Goal: Transaction & Acquisition: Purchase product/service

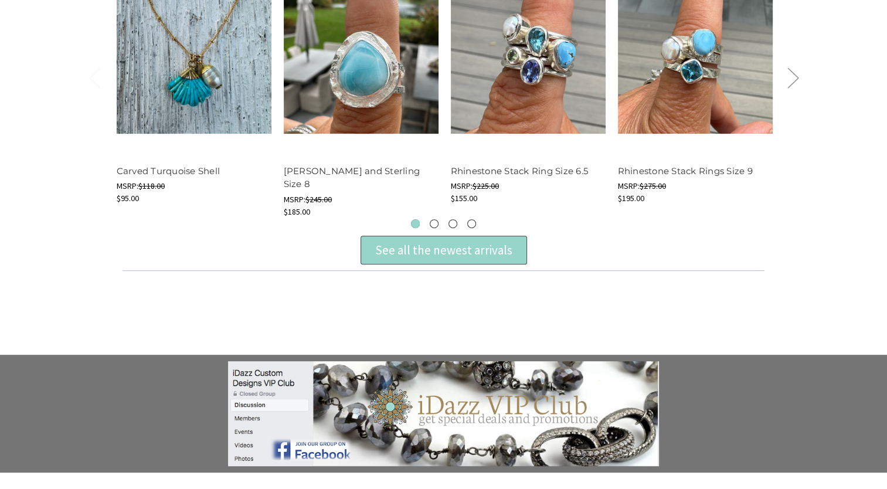
scroll to position [528, 0]
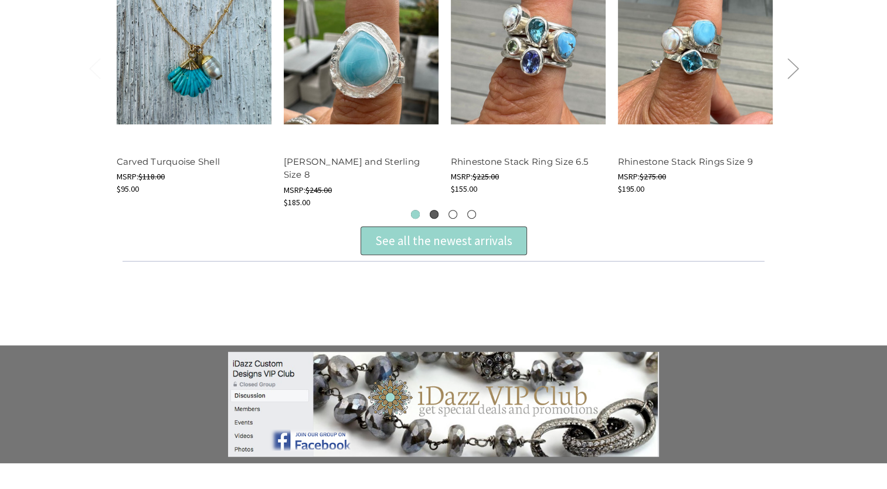
click at [436, 217] on button "2" at bounding box center [434, 214] width 9 height 9
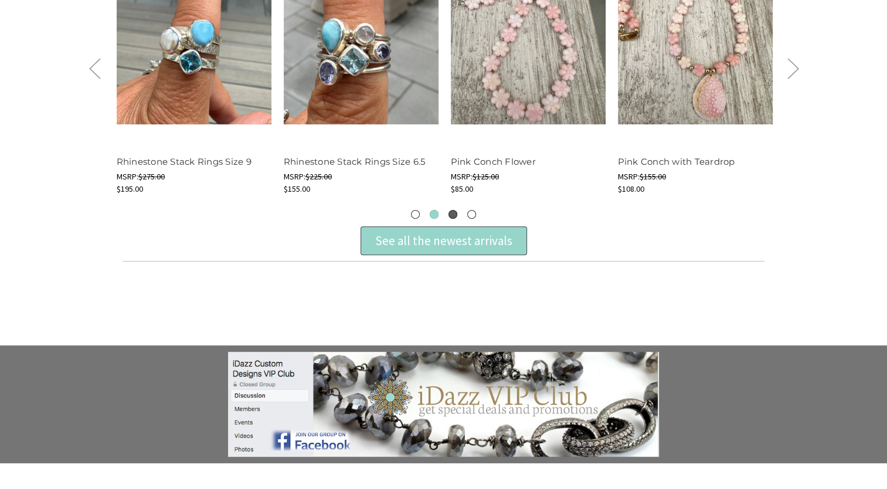
click at [449, 215] on button "3" at bounding box center [453, 214] width 9 height 9
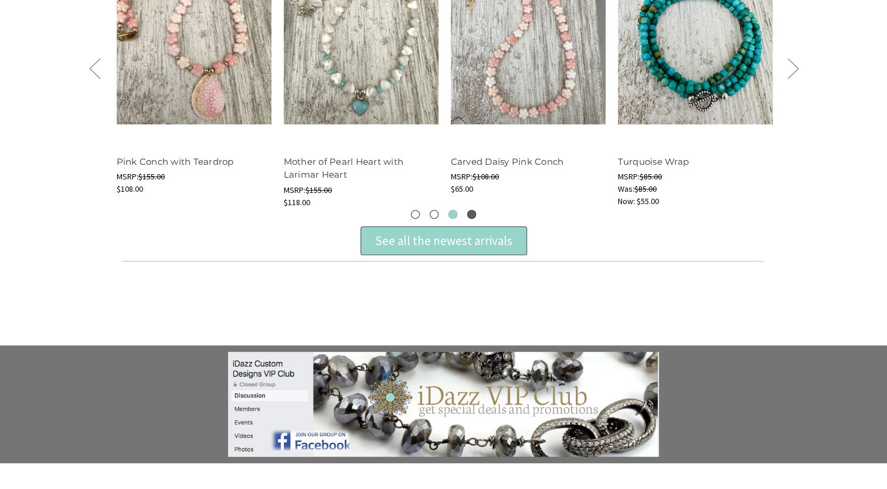
click at [470, 212] on button "4" at bounding box center [471, 214] width 9 height 9
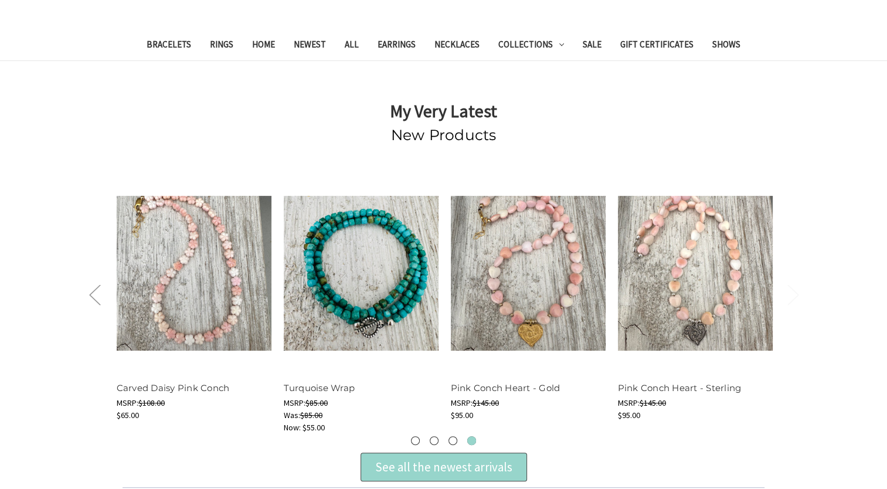
scroll to position [293, 0]
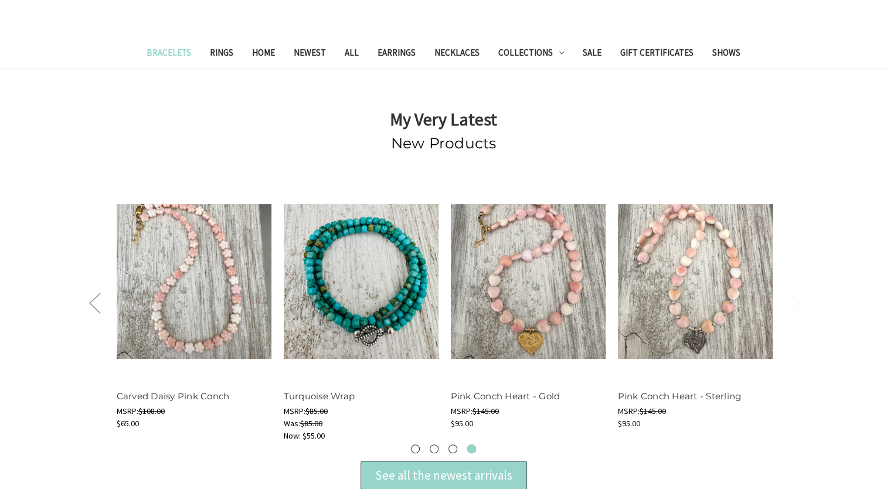
click at [165, 57] on link "Bracelets" at bounding box center [168, 54] width 63 height 29
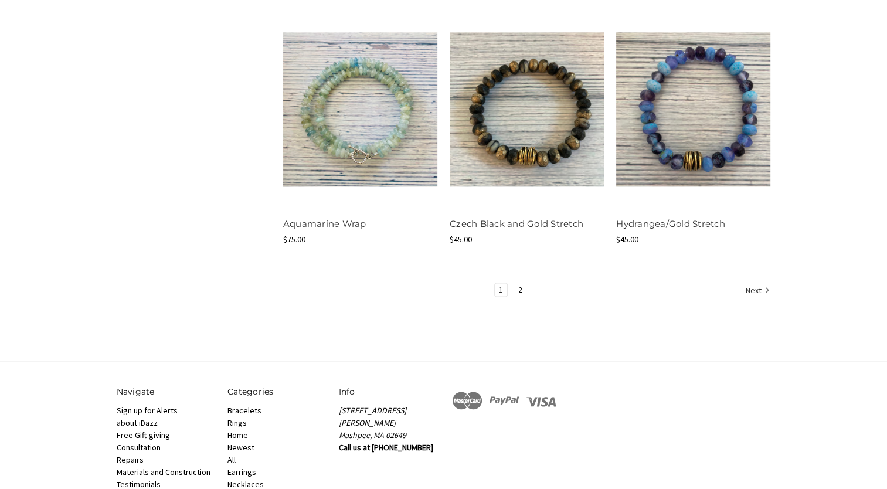
scroll to position [1542, 0]
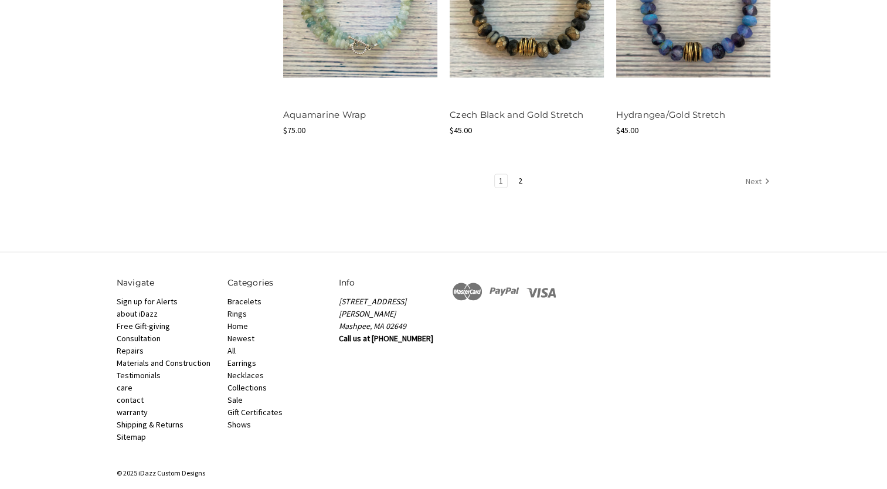
click at [751, 175] on link "Next" at bounding box center [756, 181] width 29 height 15
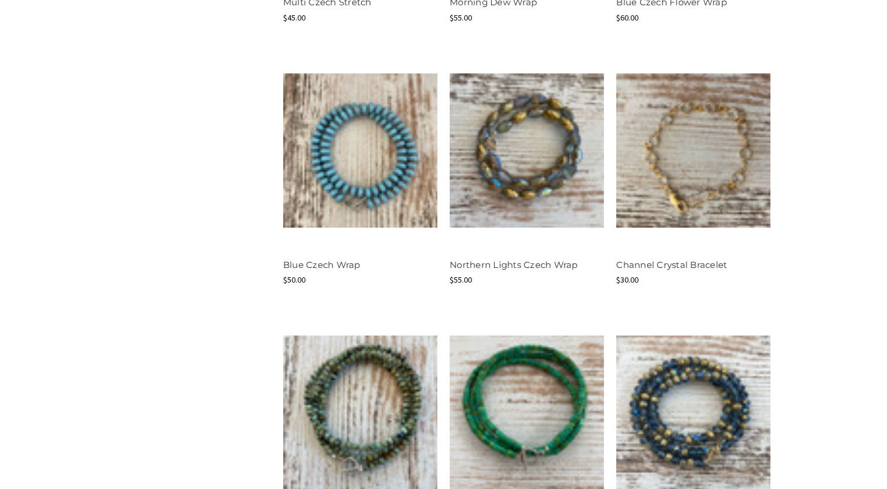
scroll to position [1114, 0]
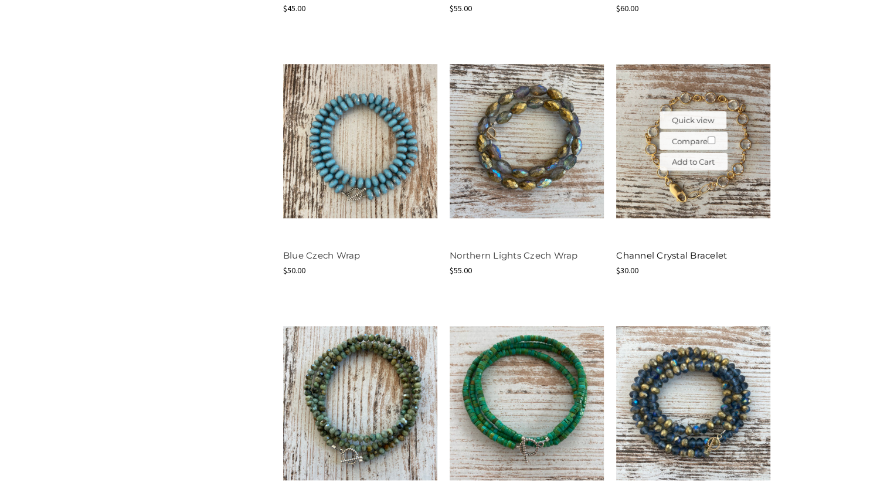
click at [671, 259] on link "Channel Crystal Bracelet" at bounding box center [671, 255] width 111 height 11
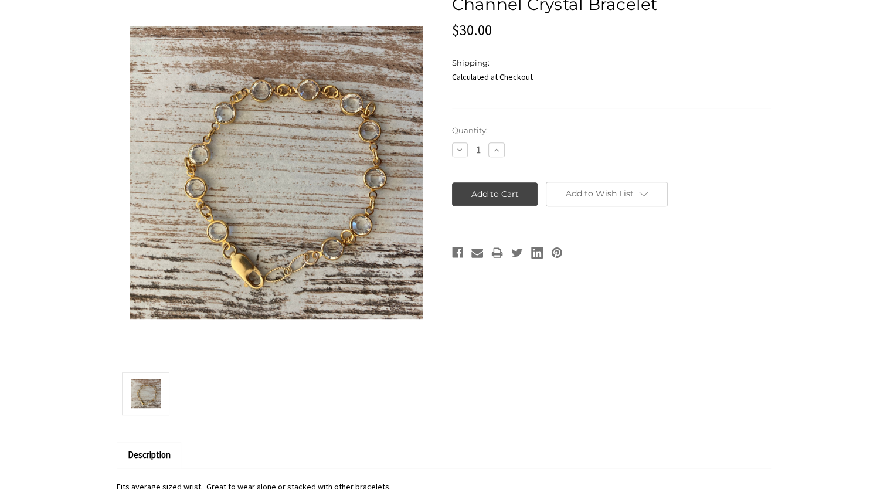
scroll to position [528, 0]
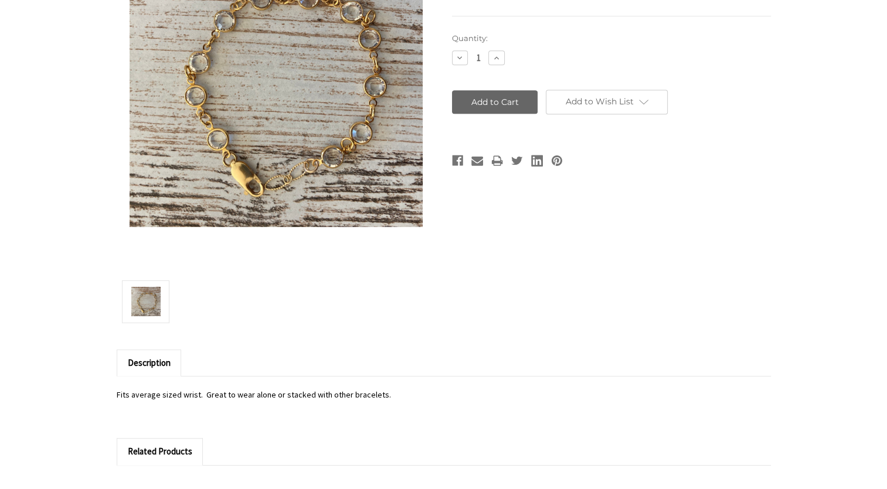
click at [513, 108] on input "Add to Cart" at bounding box center [495, 101] width 86 height 23
type input "Add to Cart"
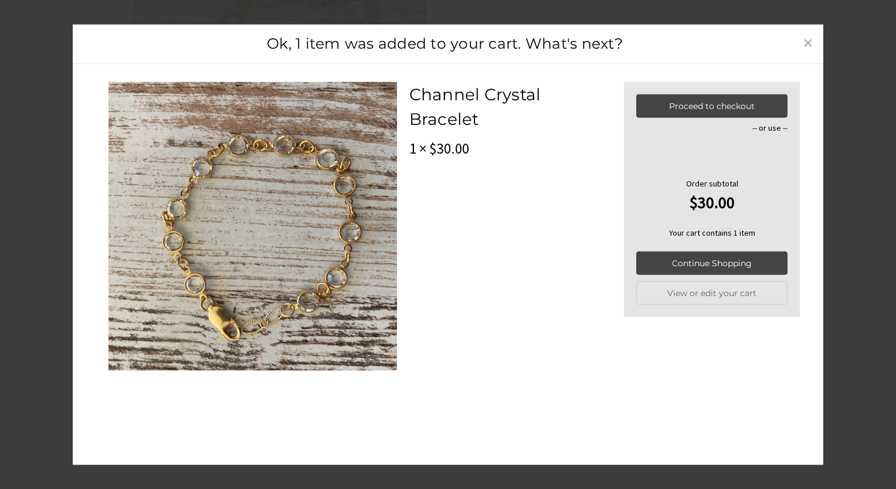
click at [805, 42] on span "×" at bounding box center [807, 41] width 9 height 23
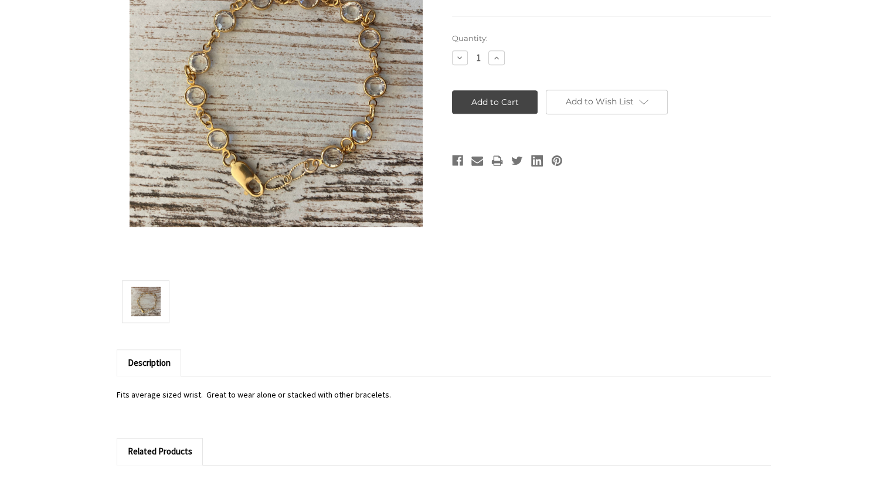
scroll to position [821, 0]
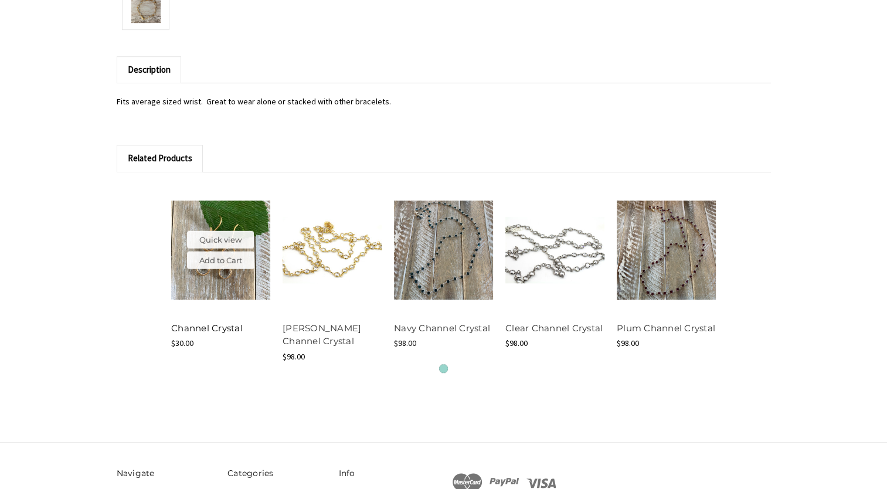
click at [209, 327] on link "Channel Crystal" at bounding box center [207, 328] width 72 height 11
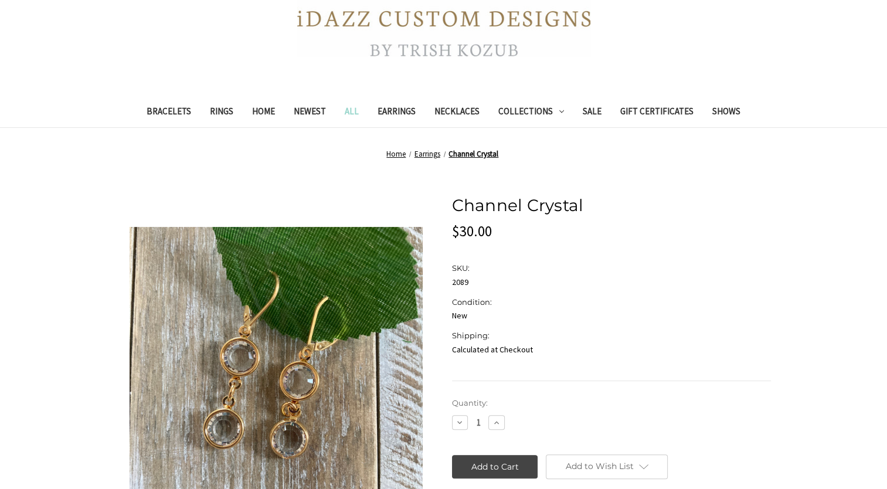
scroll to position [352, 0]
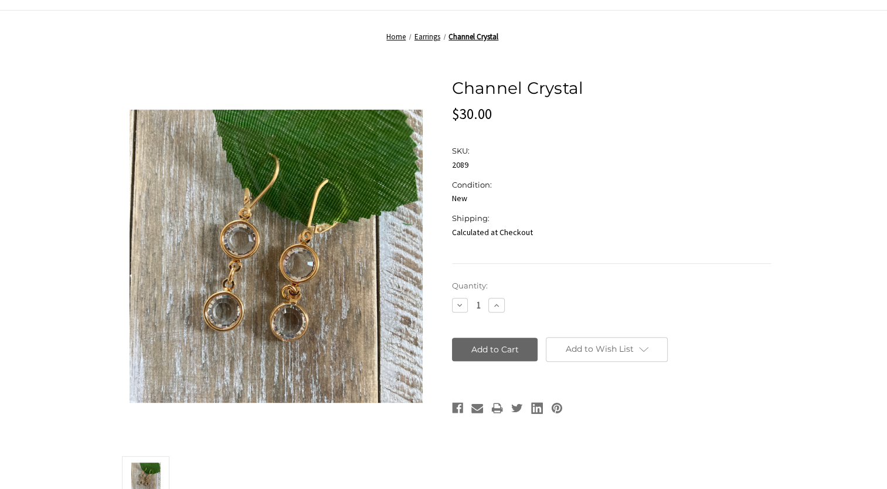
click at [502, 350] on input "Add to Cart" at bounding box center [495, 349] width 86 height 23
type input "Add to Cart"
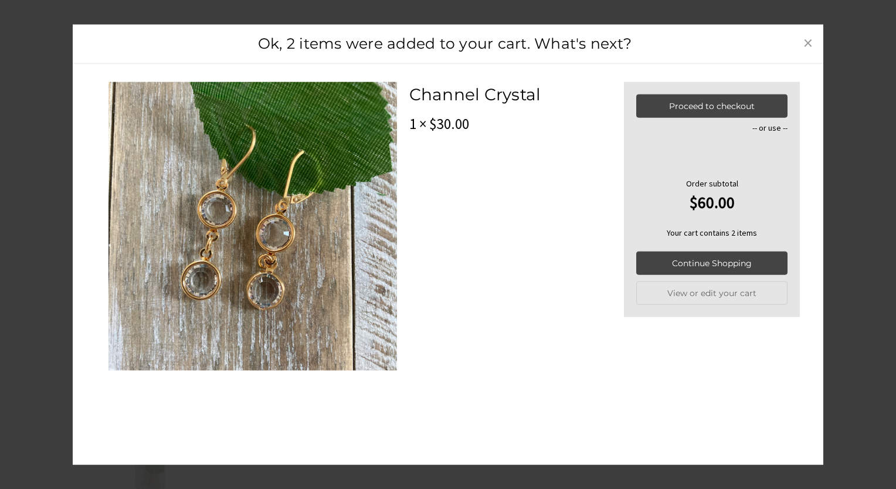
click at [807, 41] on span "×" at bounding box center [807, 41] width 9 height 23
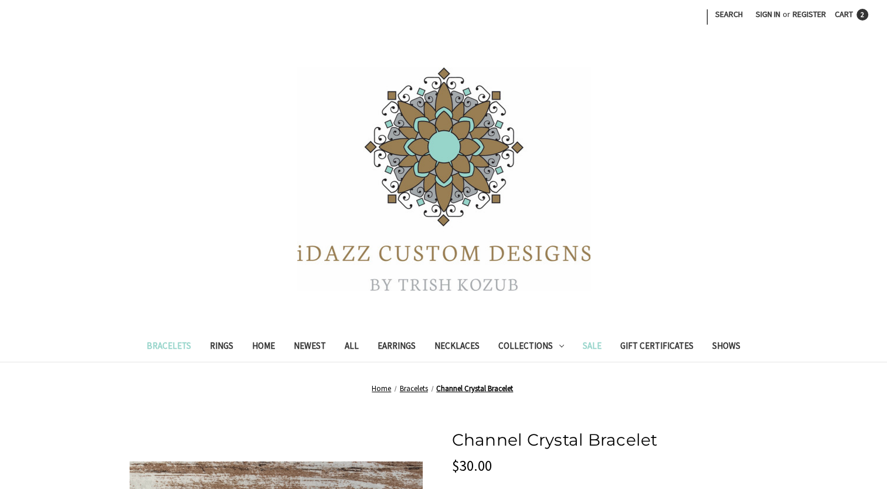
click at [588, 344] on link "Sale" at bounding box center [593, 347] width 38 height 29
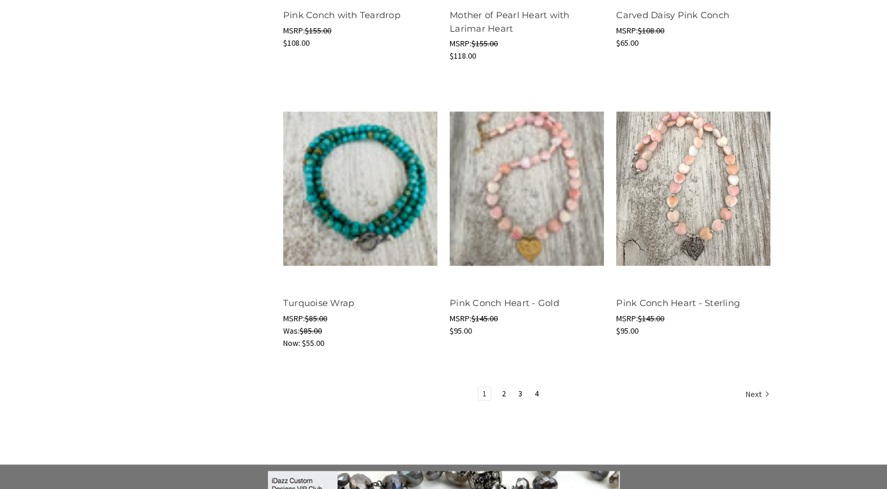
scroll to position [1642, 0]
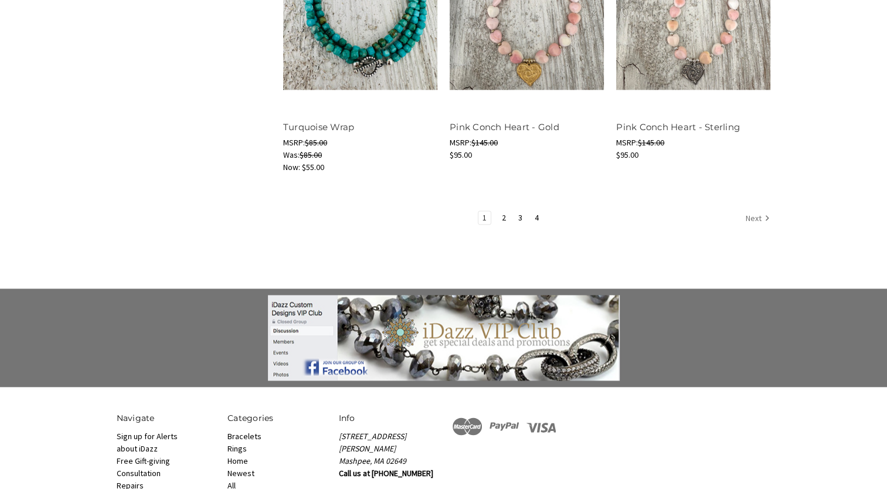
click at [747, 211] on link "Next" at bounding box center [756, 218] width 29 height 15
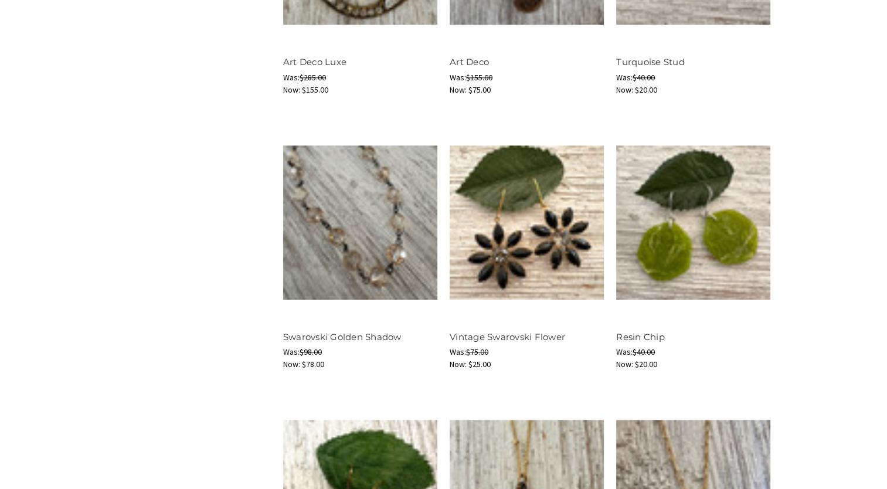
scroll to position [1114, 0]
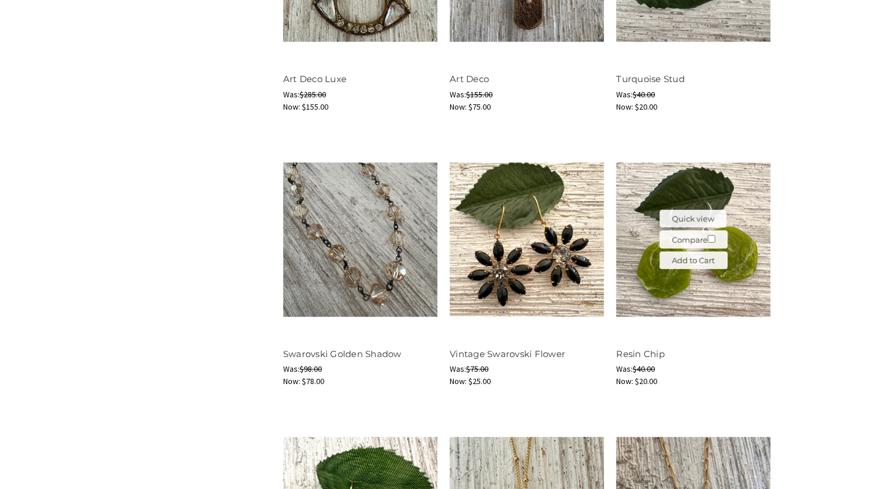
click at [747, 270] on img at bounding box center [693, 239] width 154 height 154
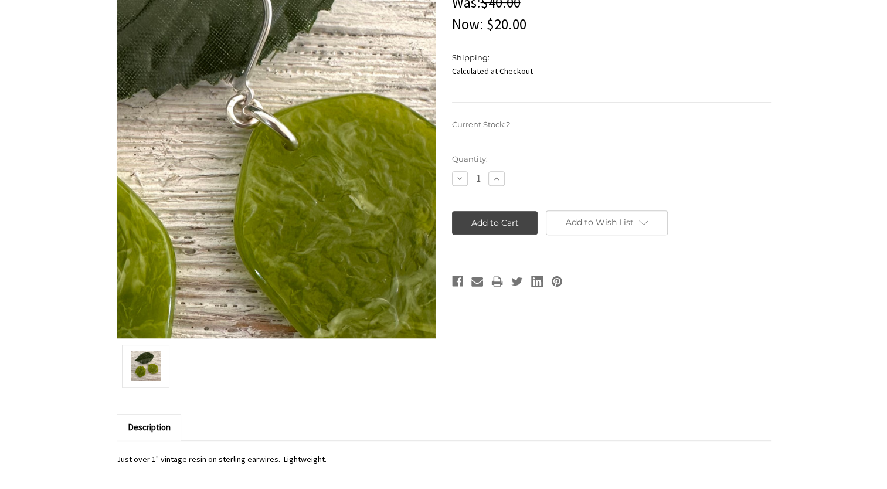
scroll to position [528, 0]
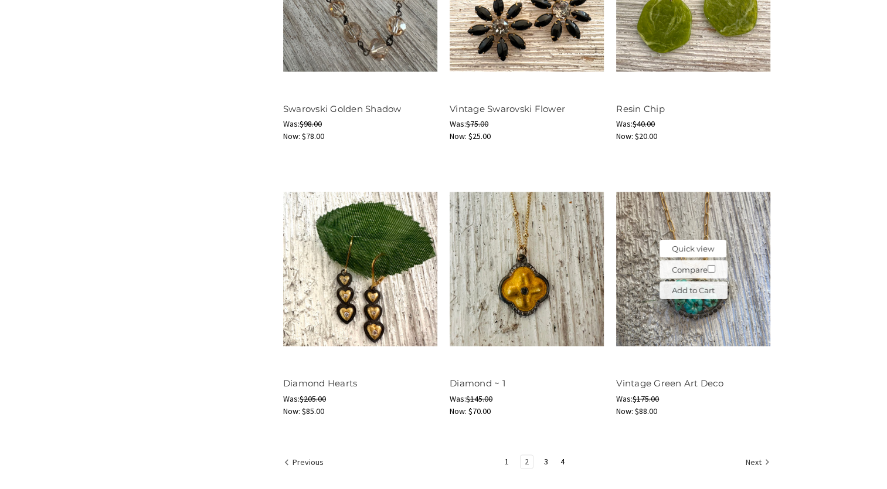
scroll to position [1408, 0]
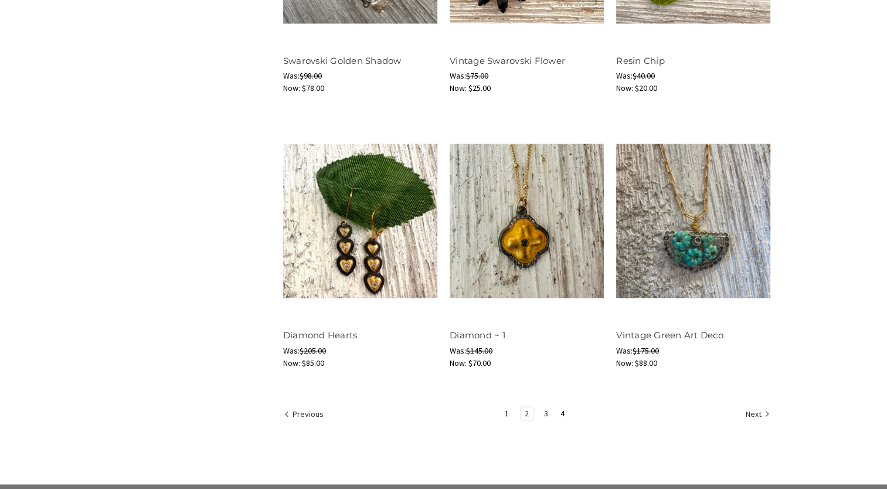
click at [544, 410] on link "3" at bounding box center [546, 413] width 12 height 13
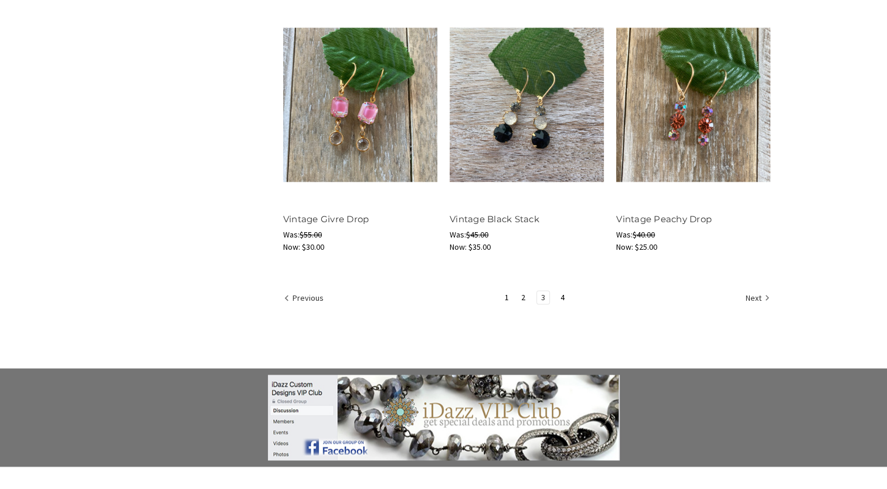
scroll to position [1525, 0]
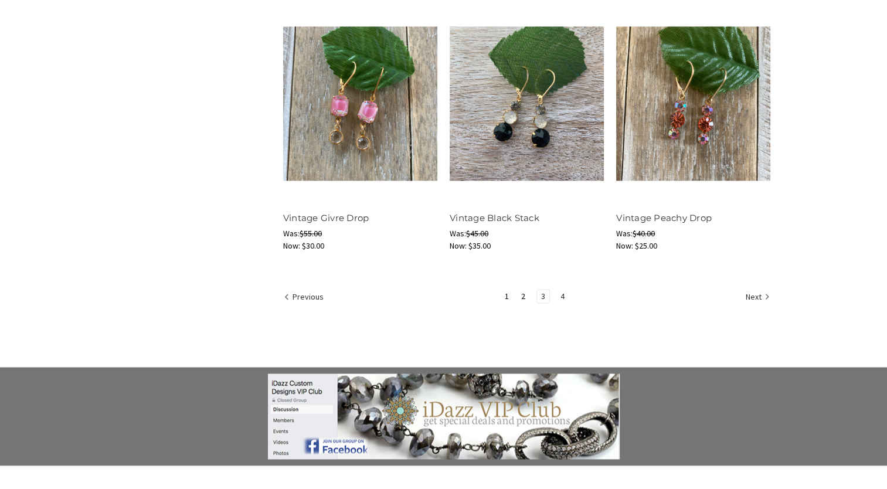
click at [563, 295] on link "4" at bounding box center [563, 296] width 12 height 13
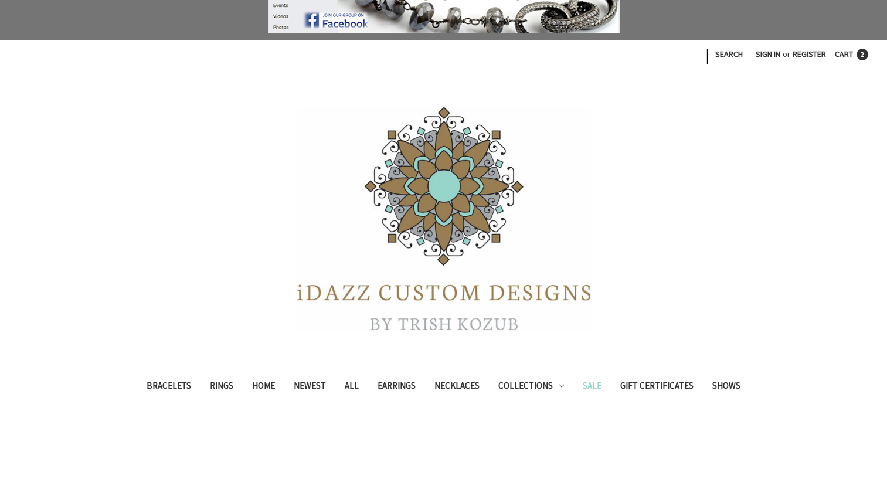
scroll to position [235, 0]
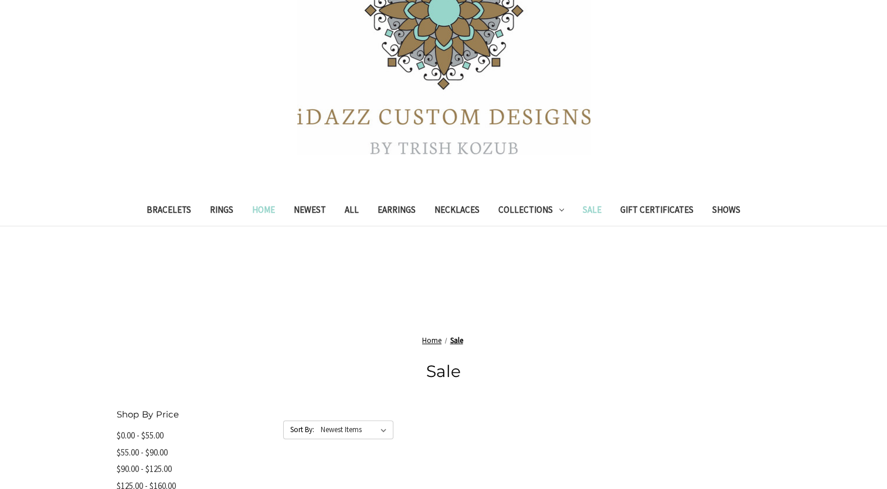
click at [266, 209] on link "Home" at bounding box center [264, 211] width 42 height 29
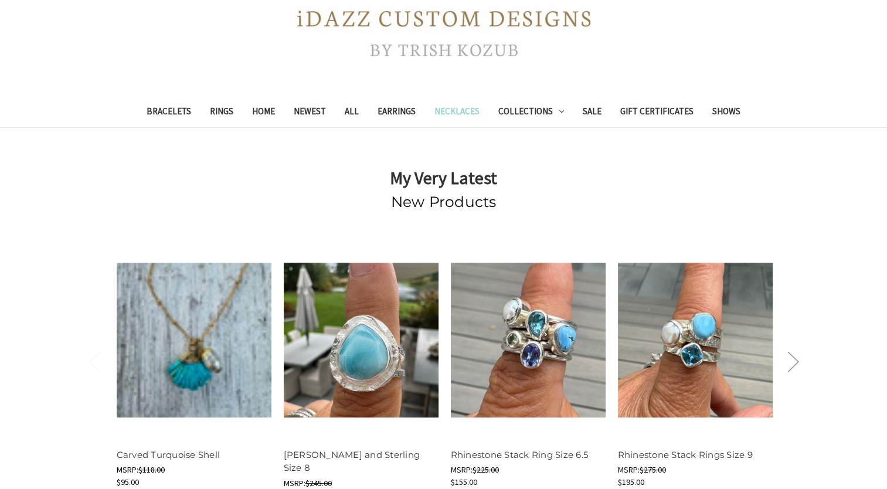
scroll to position [469, 0]
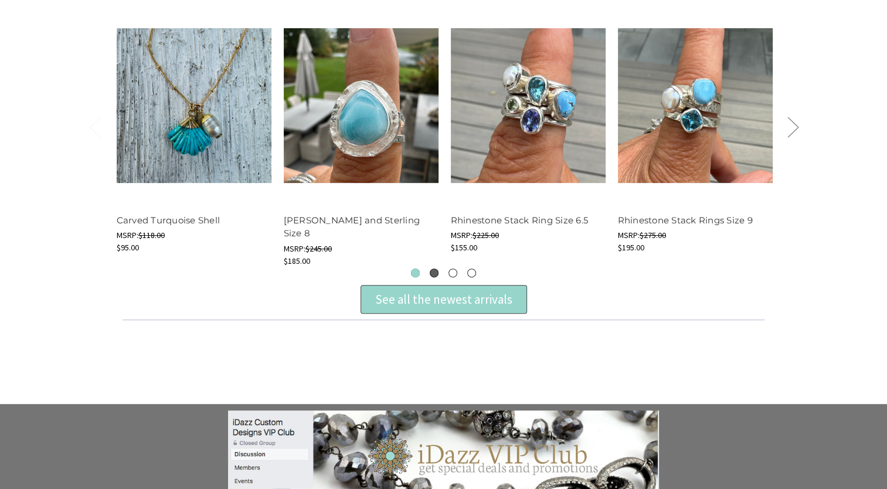
click at [433, 273] on button "2" at bounding box center [434, 273] width 9 height 9
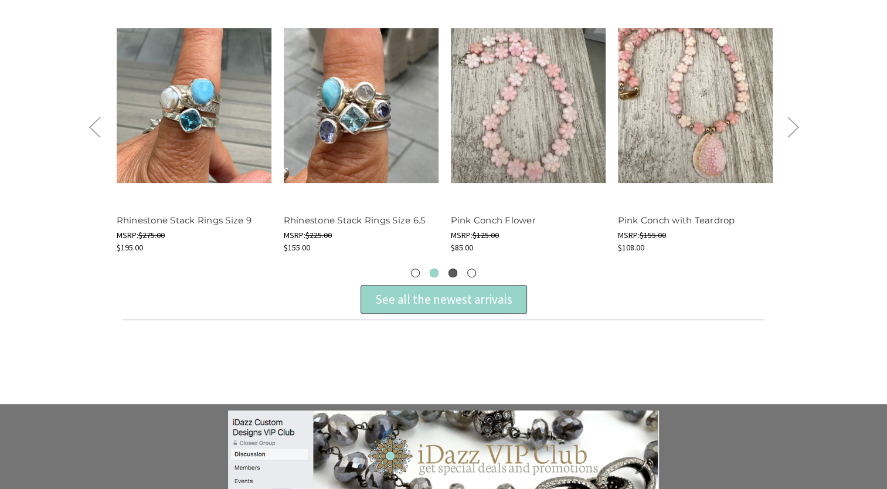
click at [455, 272] on button "3" at bounding box center [453, 273] width 9 height 9
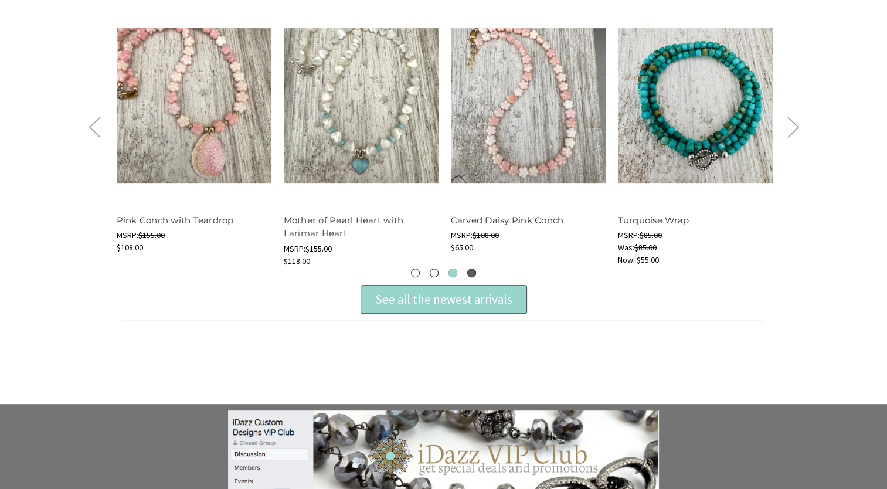
click at [472, 271] on button "4" at bounding box center [471, 273] width 9 height 9
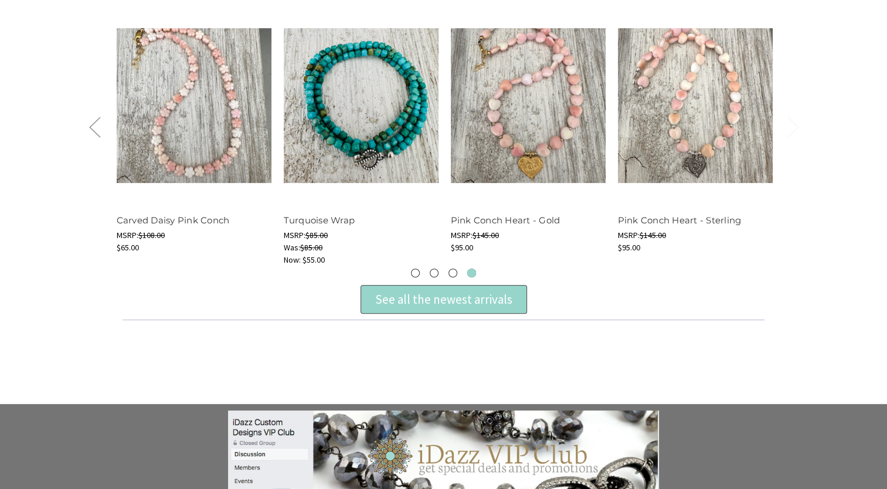
scroll to position [704, 0]
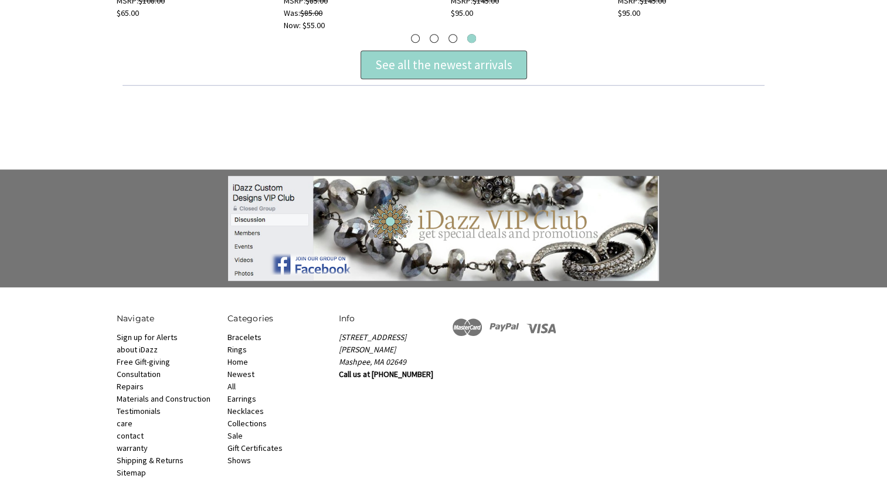
click at [250, 247] on img at bounding box center [443, 228] width 431 height 105
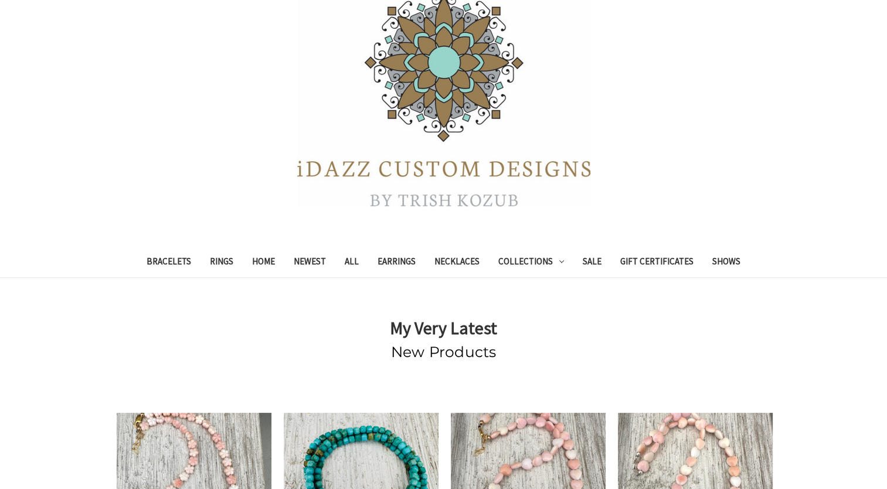
scroll to position [0, 0]
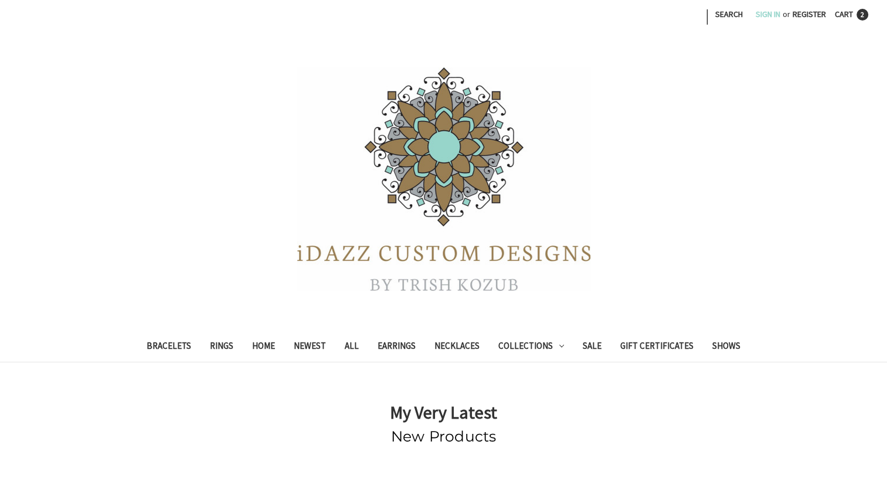
click at [769, 18] on link "Sign in" at bounding box center [769, 14] width 38 height 29
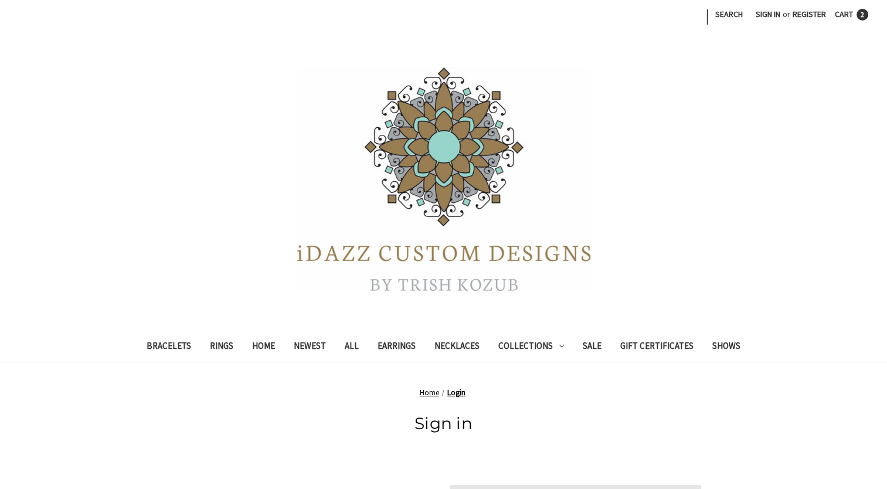
scroll to position [235, 0]
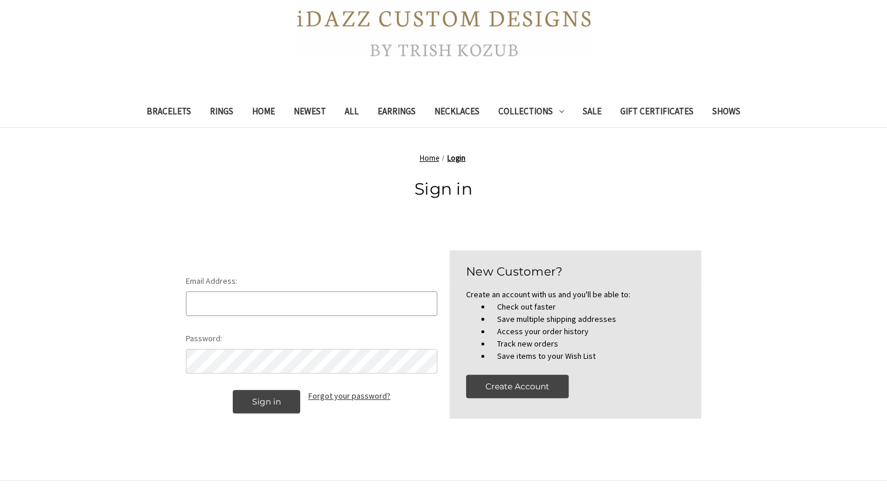
click at [339, 296] on input "Email Address:" at bounding box center [312, 303] width 252 height 25
type input "[PERSON_NAME][EMAIL_ADDRESS][PERSON_NAME][DOMAIN_NAME]"
click at [351, 396] on link "Forgot your password?" at bounding box center [349, 396] width 82 height 12
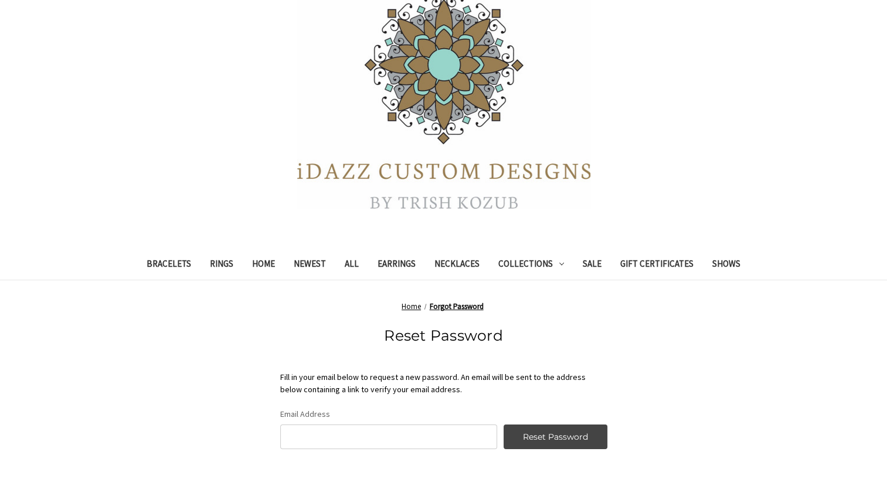
scroll to position [176, 0]
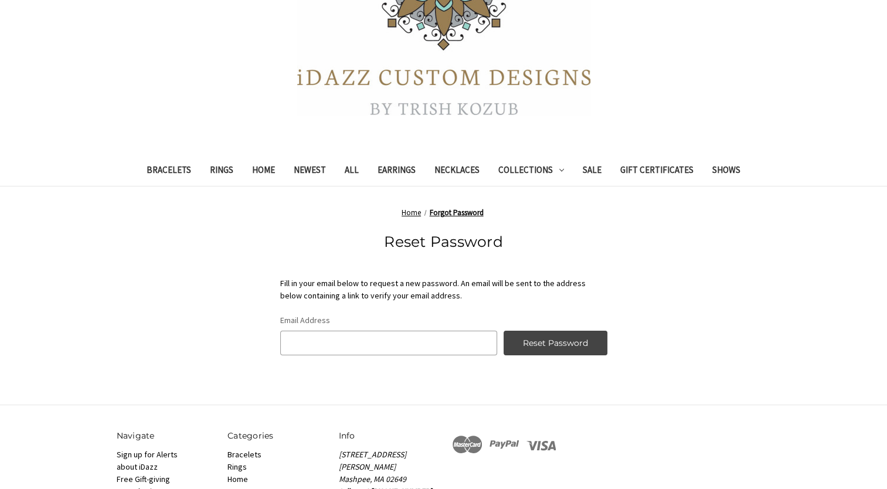
click at [300, 337] on input "Email Address" at bounding box center [388, 343] width 217 height 25
type input "[PERSON_NAME][EMAIL_ADDRESS][PERSON_NAME][DOMAIN_NAME]"
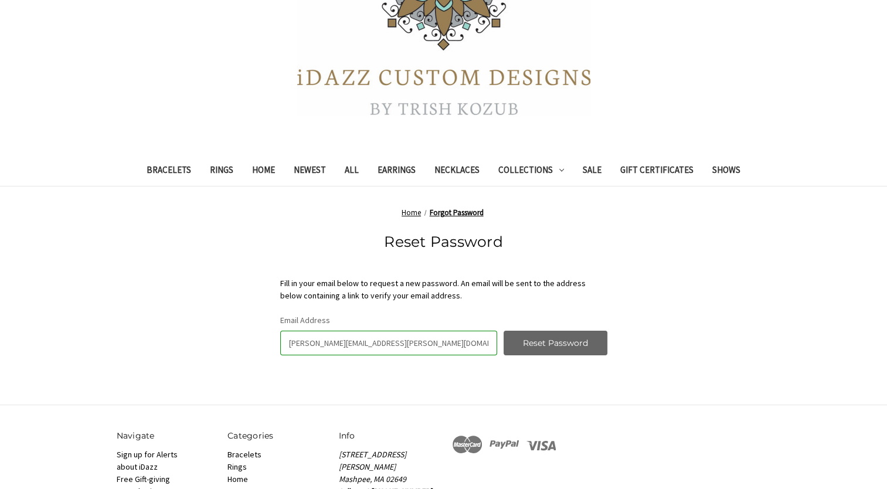
click at [556, 346] on input "Reset Password" at bounding box center [556, 343] width 104 height 25
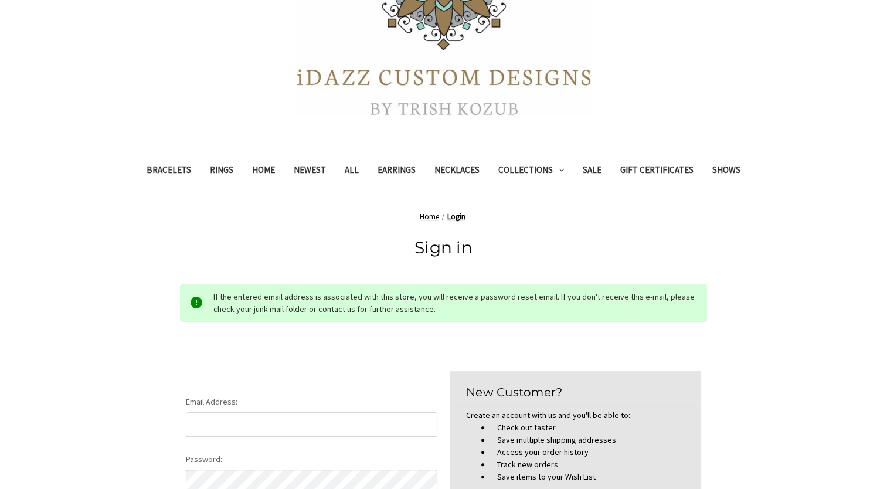
scroll to position [352, 0]
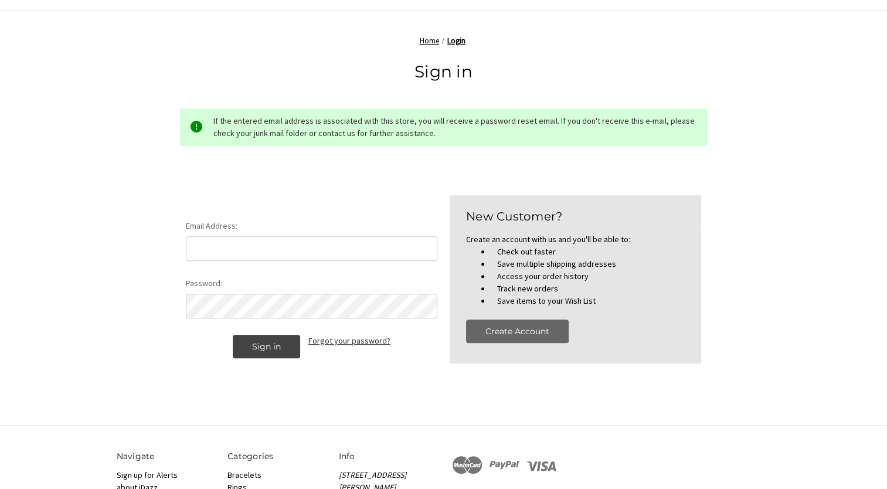
click at [525, 329] on button "Create Account" at bounding box center [517, 331] width 103 height 23
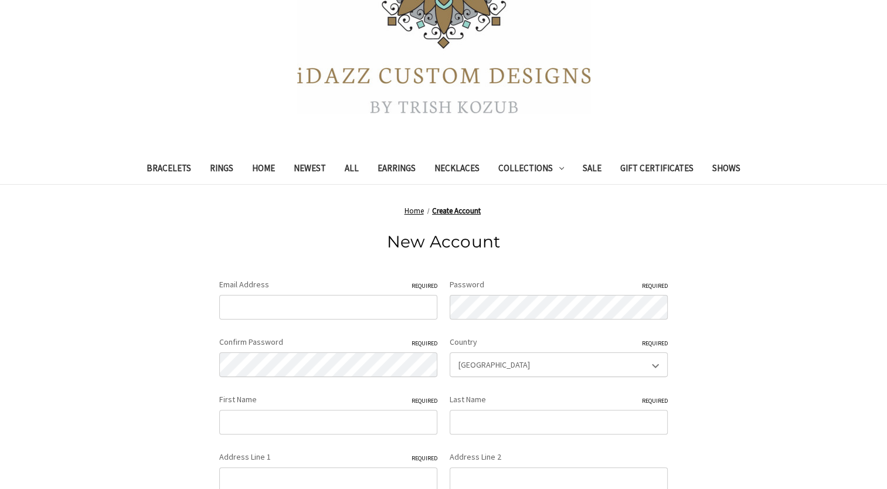
scroll to position [235, 0]
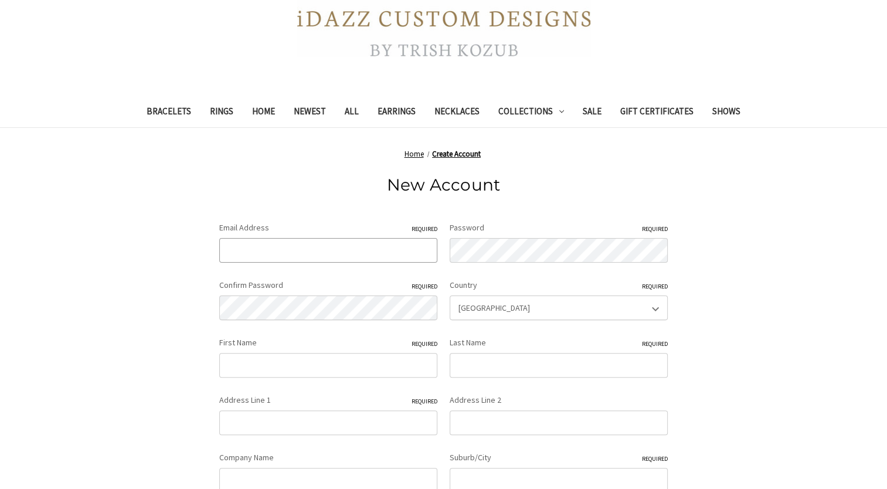
click at [403, 247] on input "Email Address Required" at bounding box center [328, 250] width 218 height 25
type input "terri.lacouture@verizon.net"
type input "Terri"
type input "Lacouture"
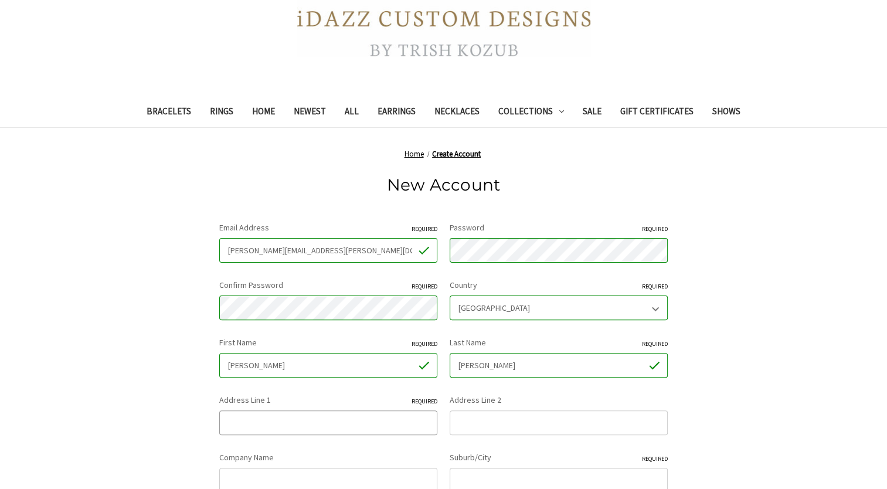
click at [300, 428] on input "Address Line 1 Required" at bounding box center [328, 423] width 218 height 25
type input "131 Ferrecchia Dr."
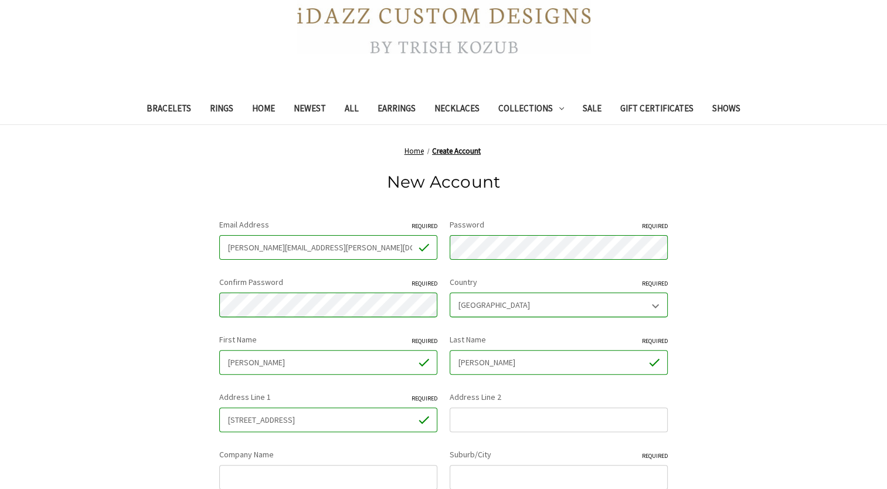
scroll to position [527, 0]
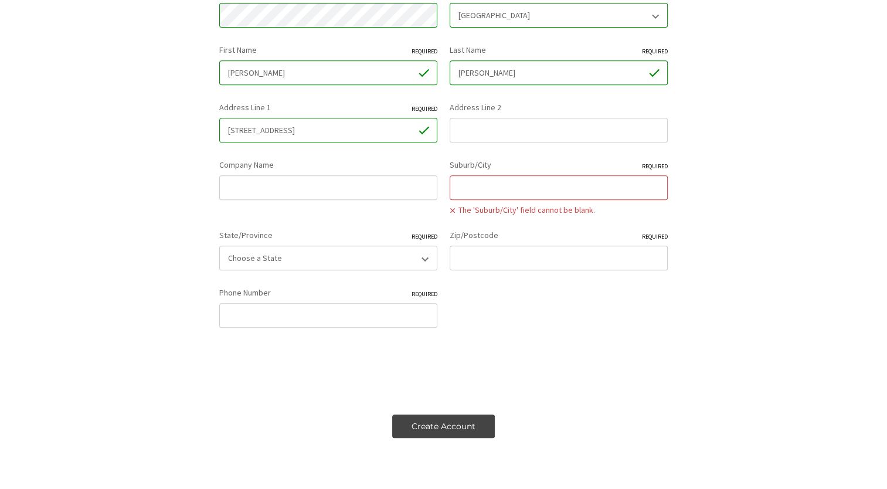
click at [492, 184] on input "Suburb/City Required" at bounding box center [559, 187] width 218 height 25
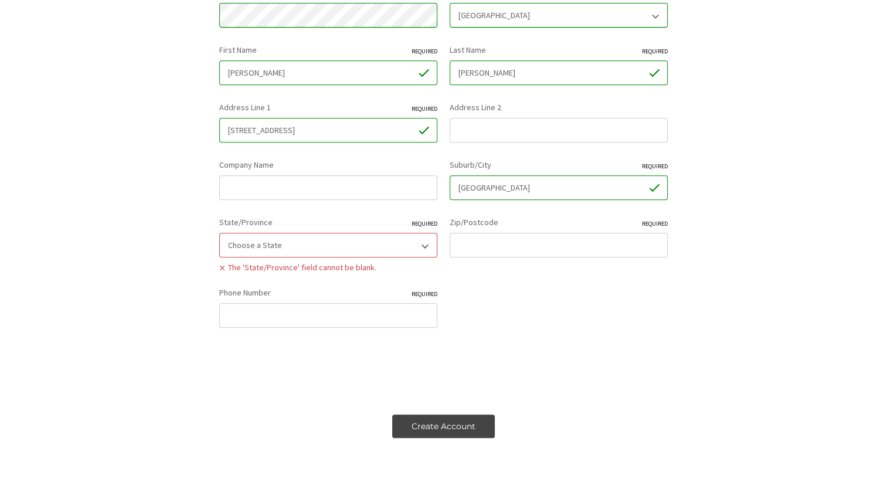
type input "Marlborough"
click at [426, 245] on select "Choose a State Alabama Alaska American Samoa Arizona Arkansas Armed Forces Afri…" at bounding box center [328, 245] width 218 height 25
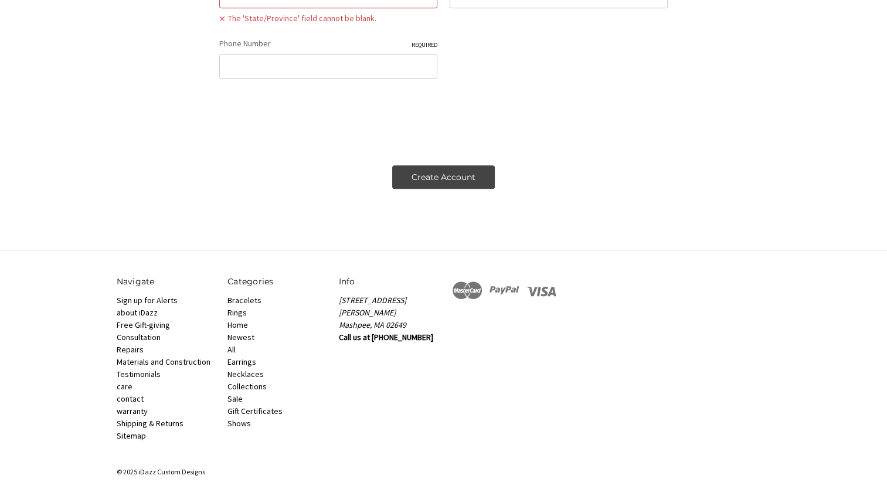
scroll to position [483, 0]
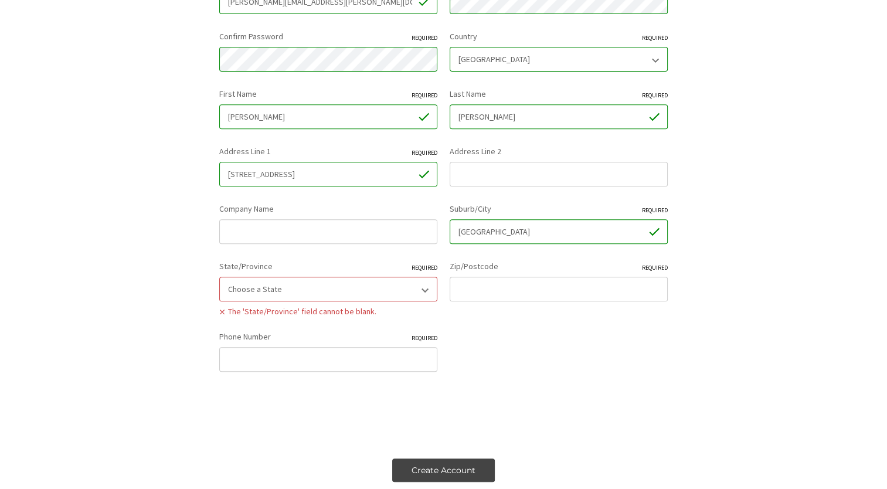
click at [326, 285] on select "Choose a State Alabama Alaska American Samoa Arizona Arkansas Armed Forces Afri…" at bounding box center [328, 289] width 218 height 25
select select "[US_STATE]"
click at [219, 277] on select "Choose a State Alabama Alaska American Samoa Arizona Arkansas Armed Forces Afri…" at bounding box center [328, 289] width 218 height 25
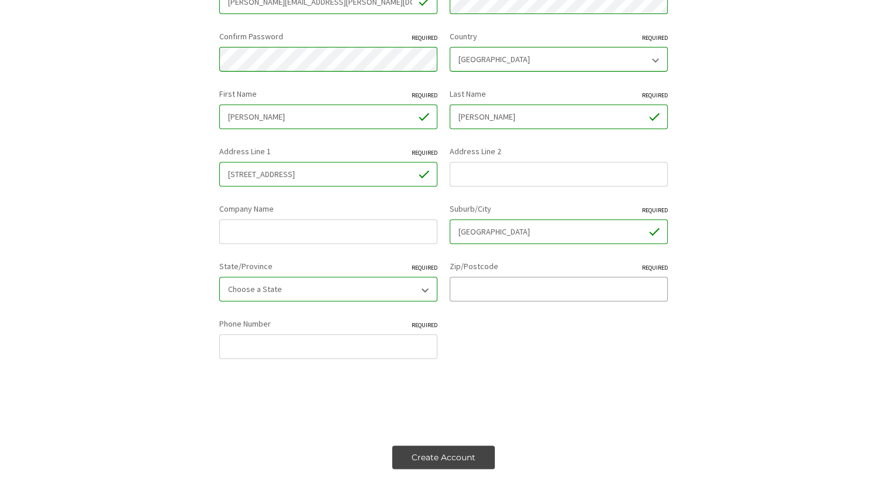
click at [476, 294] on input "Zip/Postcode Required" at bounding box center [559, 289] width 218 height 25
type input "01752"
click at [504, 365] on div "Email Address Required terri.lacouture@verizon.net Password Required Passwords …" at bounding box center [443, 174] width 461 height 402
click at [287, 344] on input "Phone Number Required" at bounding box center [328, 346] width 218 height 25
type input "[PHONE_NUMBER]"
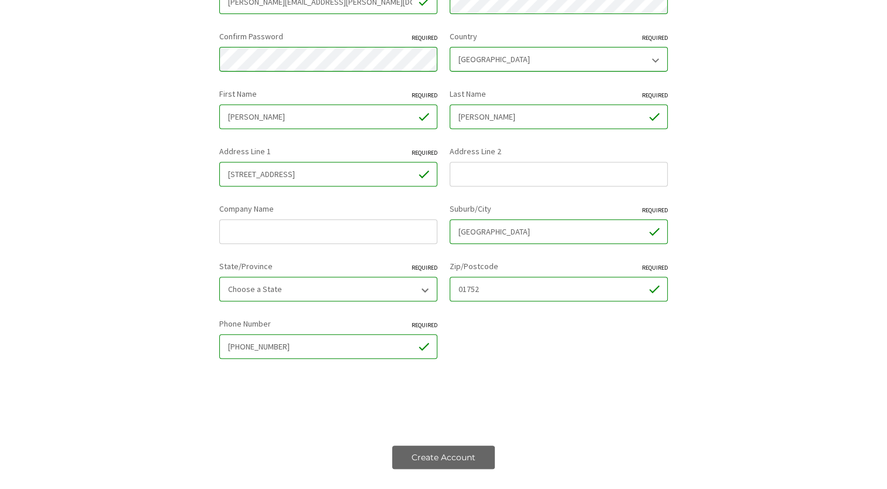
click at [429, 463] on input "Create Account" at bounding box center [443, 457] width 103 height 23
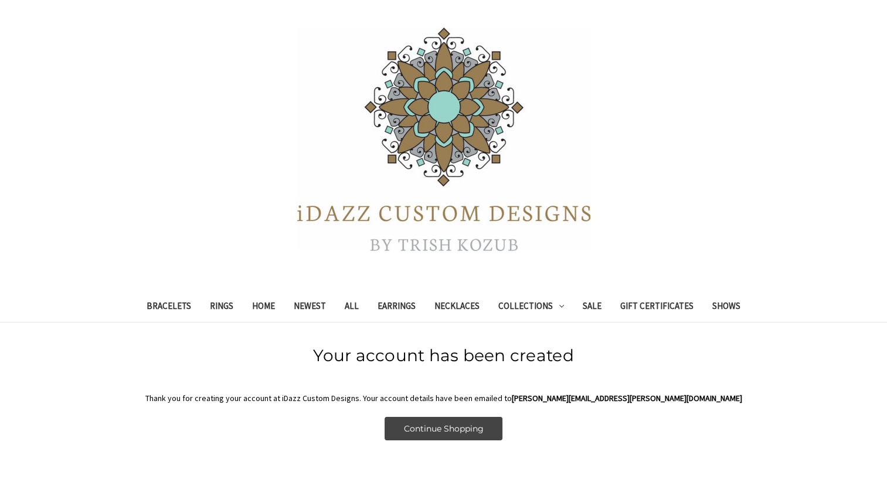
scroll to position [59, 0]
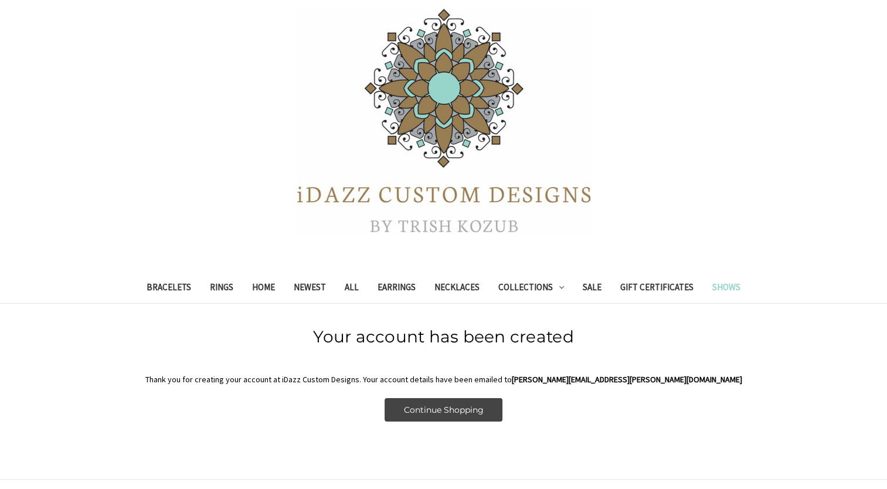
click at [717, 287] on link "Shows" at bounding box center [726, 288] width 47 height 29
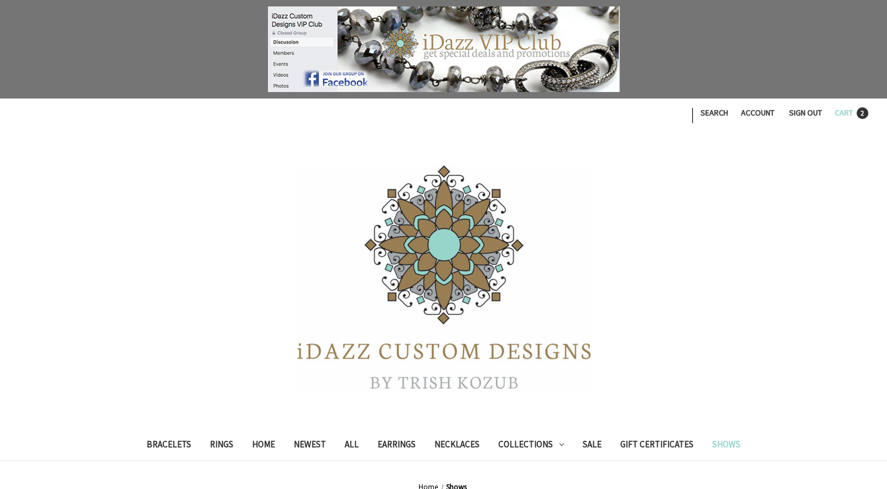
click at [841, 111] on span "Cart" at bounding box center [844, 112] width 18 height 11
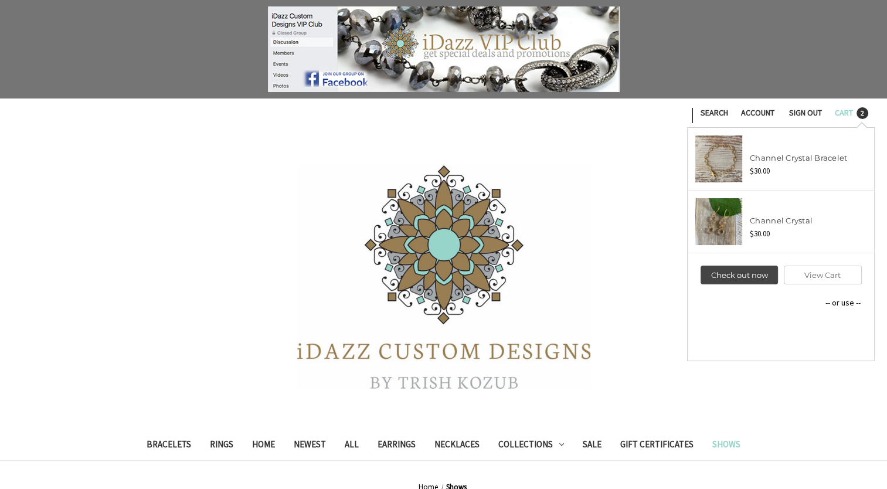
click at [723, 166] on img at bounding box center [719, 158] width 47 height 47
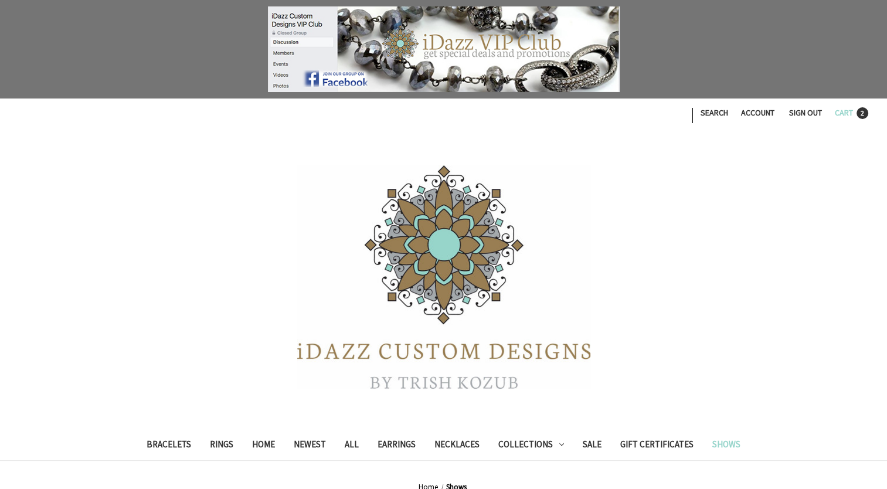
click at [840, 109] on span "Cart" at bounding box center [844, 112] width 18 height 11
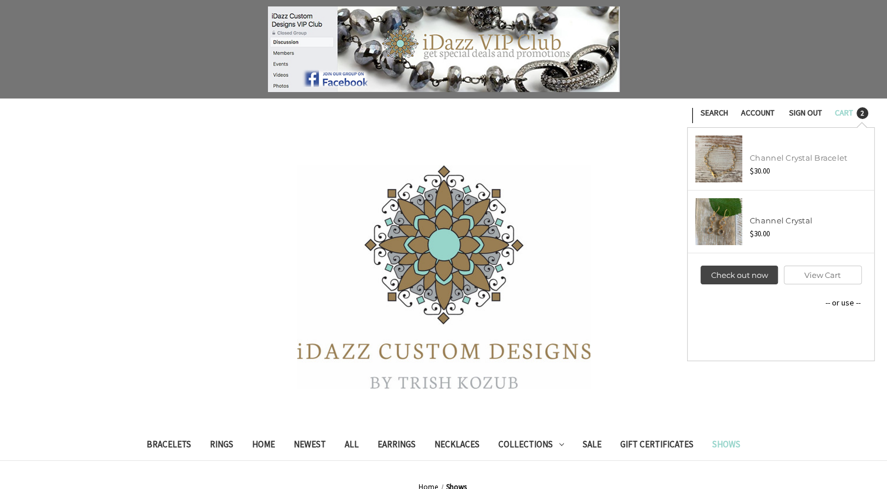
click at [788, 158] on link "Channel Crystal Bracelet" at bounding box center [798, 157] width 97 height 9
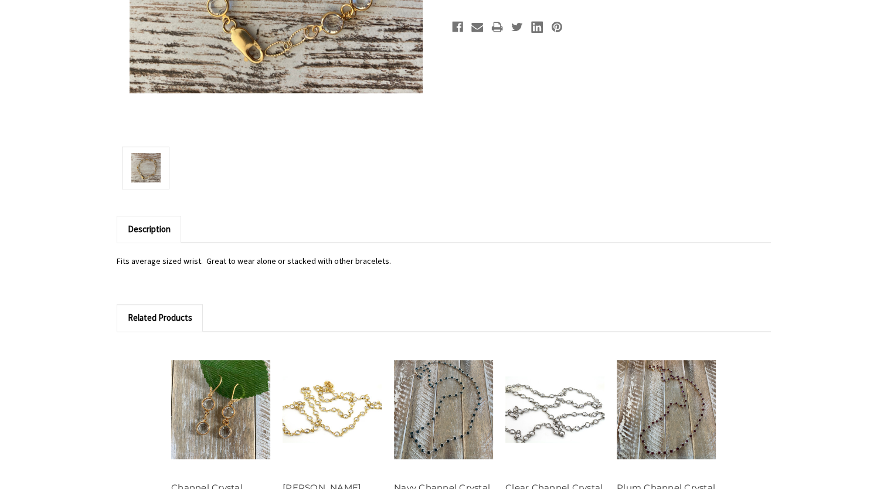
scroll to position [762, 0]
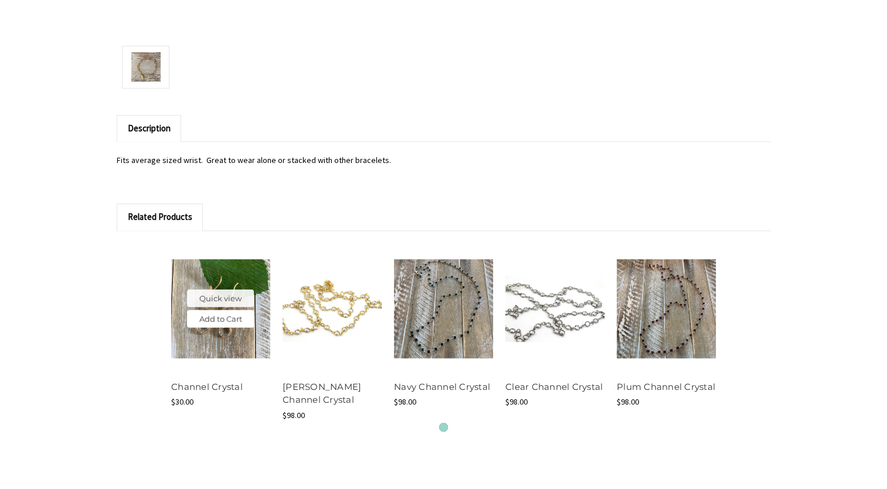
click at [212, 310] on link "Add to Cart" at bounding box center [220, 319] width 67 height 18
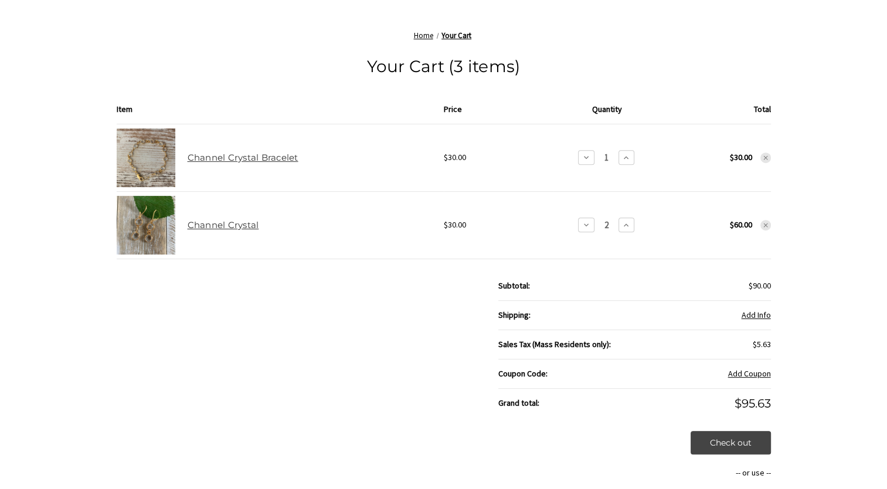
scroll to position [528, 0]
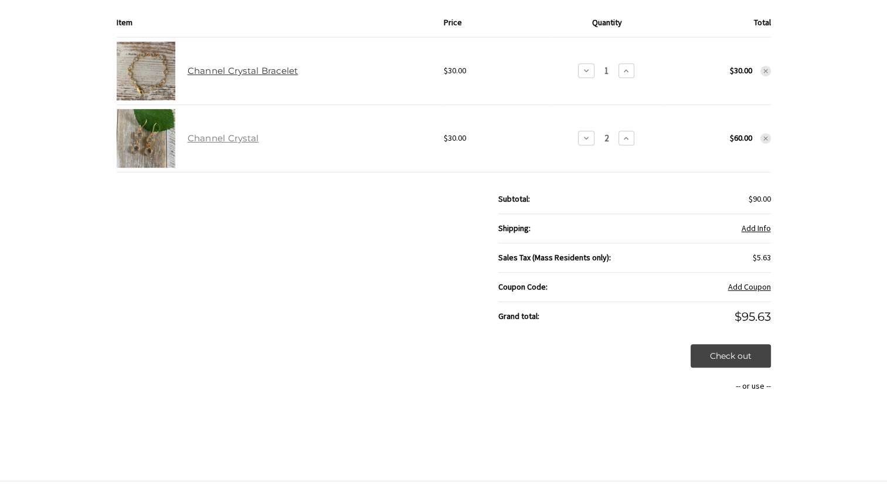
click at [221, 134] on link "Channel Crystal" at bounding box center [224, 138] width 72 height 11
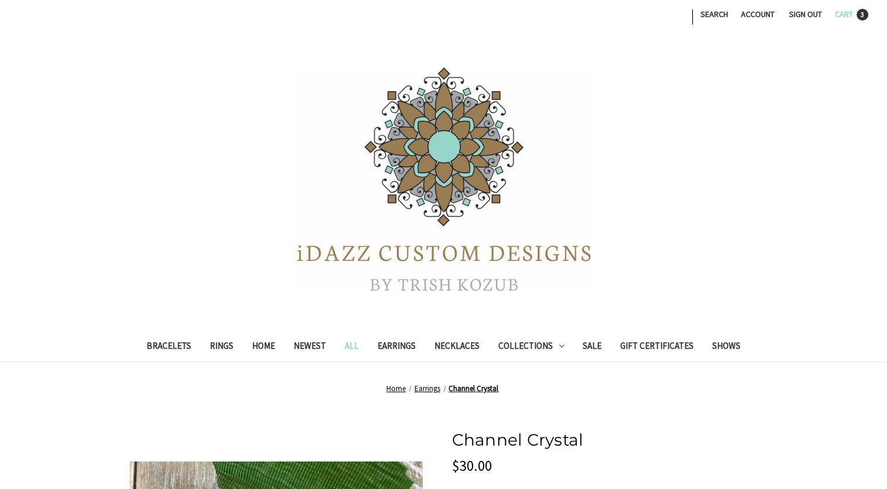
click at [850, 12] on span "Cart" at bounding box center [844, 14] width 18 height 11
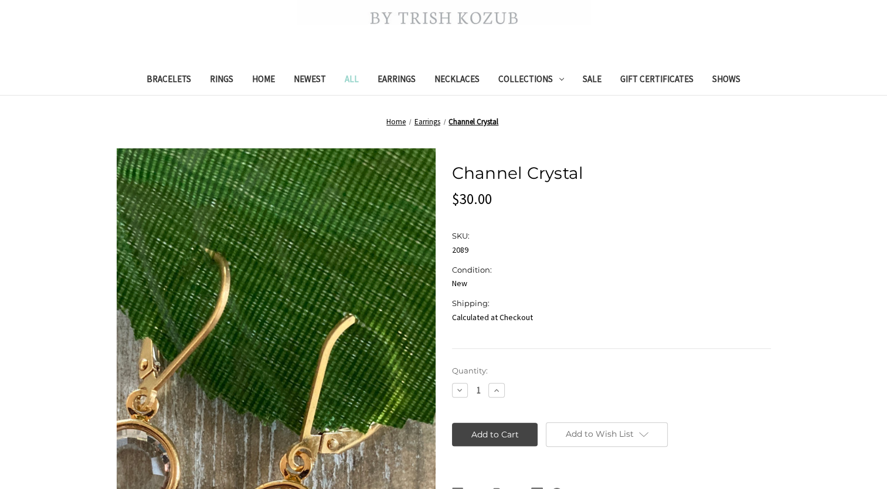
scroll to position [352, 0]
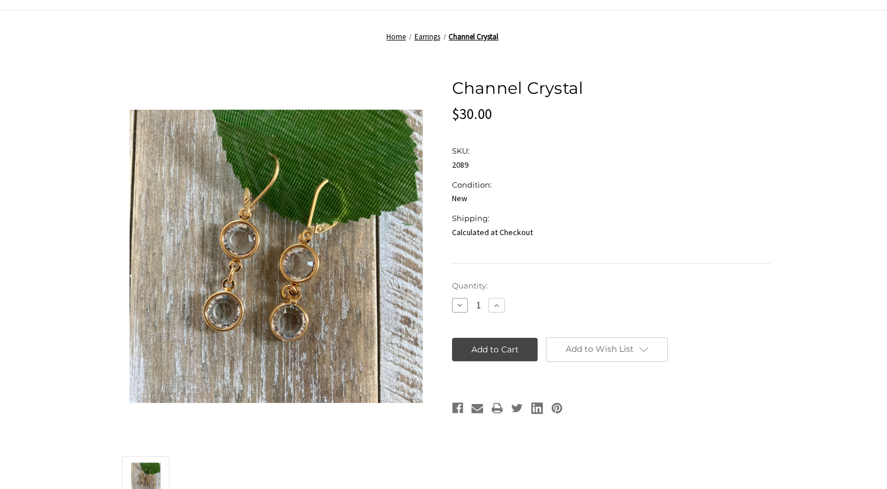
click at [459, 306] on icon at bounding box center [459, 305] width 9 height 9
click at [457, 304] on icon at bounding box center [459, 305] width 9 height 9
click at [501, 307] on icon at bounding box center [496, 305] width 9 height 9
click at [456, 304] on icon at bounding box center [459, 305] width 9 height 9
type input "1"
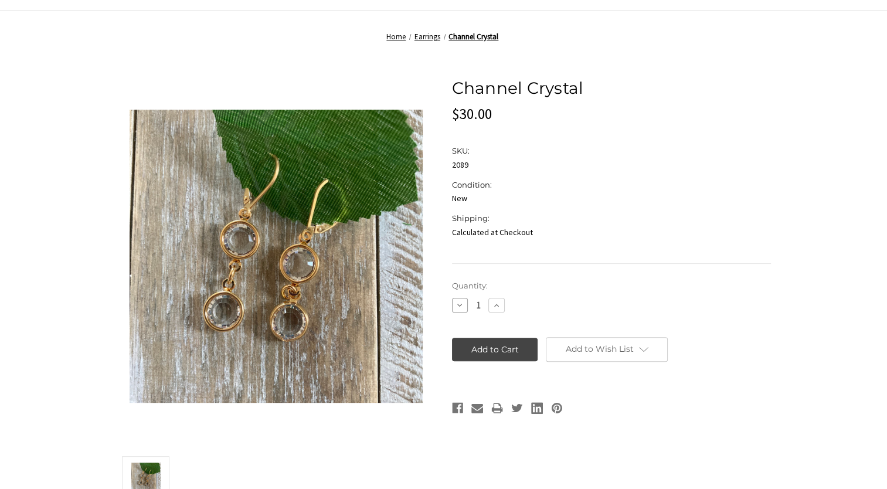
click at [456, 304] on icon at bounding box center [459, 305] width 9 height 9
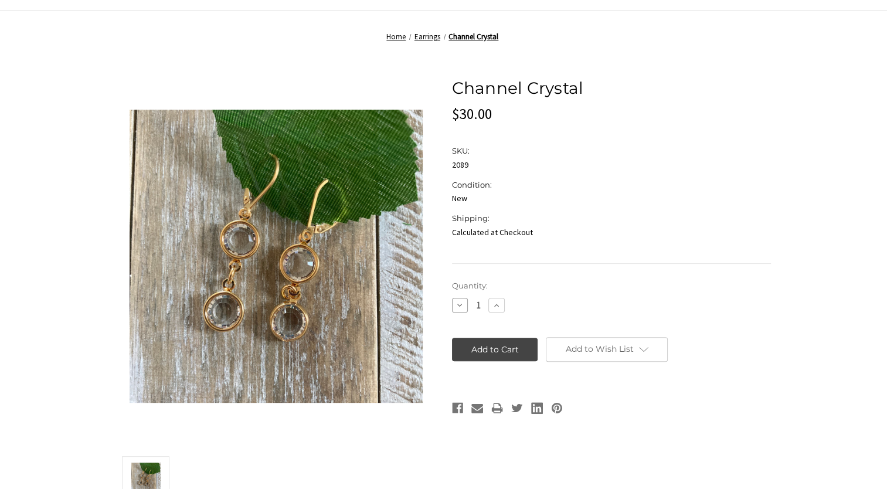
click at [456, 304] on icon at bounding box center [459, 305] width 9 height 9
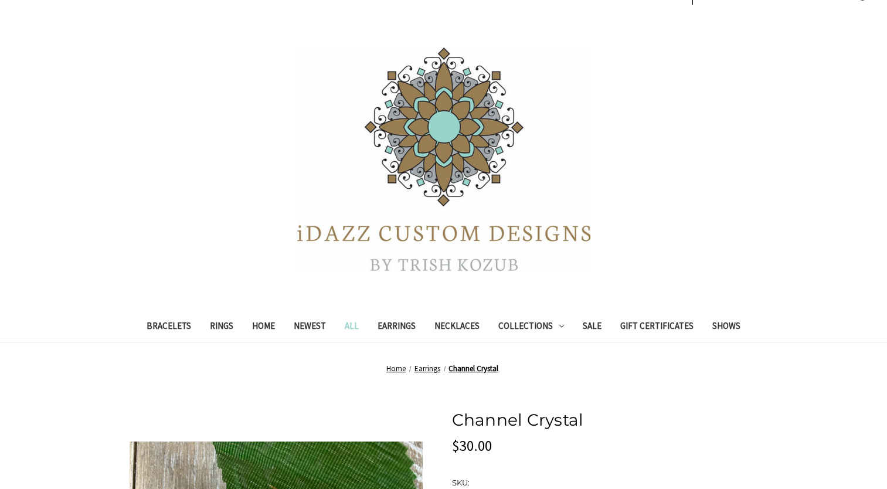
scroll to position [0, 0]
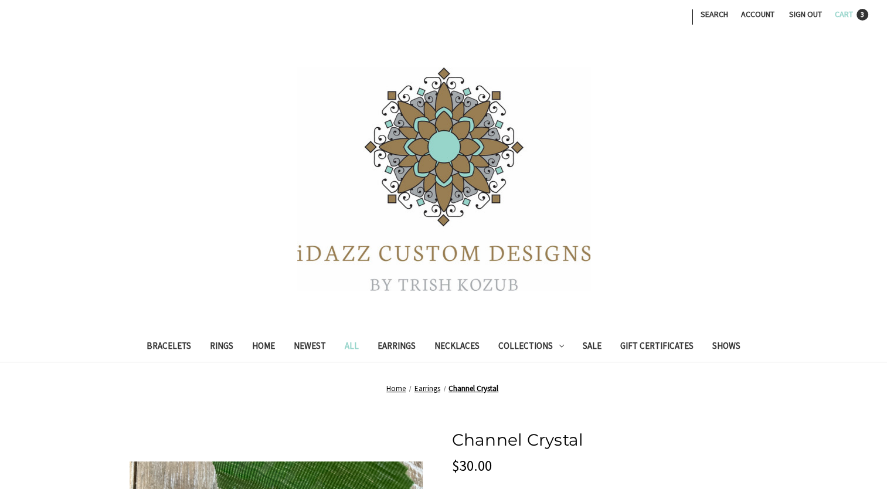
click at [847, 17] on span "Cart" at bounding box center [844, 14] width 18 height 11
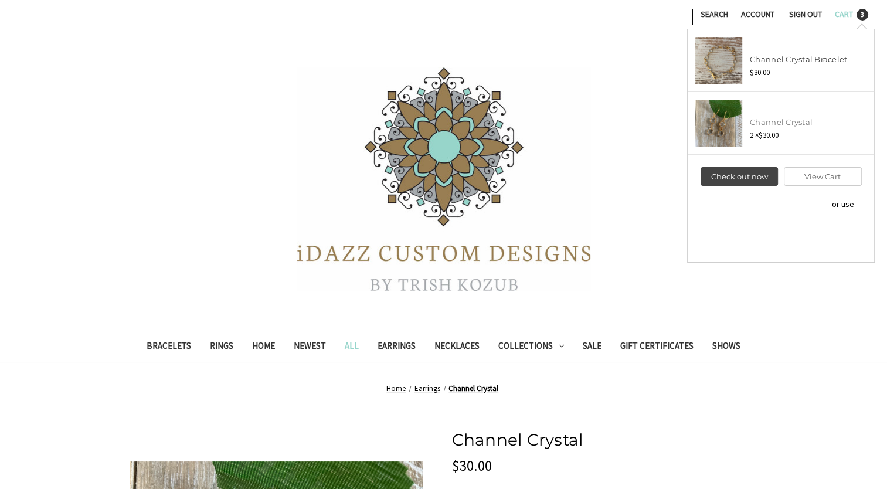
click at [762, 126] on link "Channel Crystal" at bounding box center [781, 121] width 63 height 9
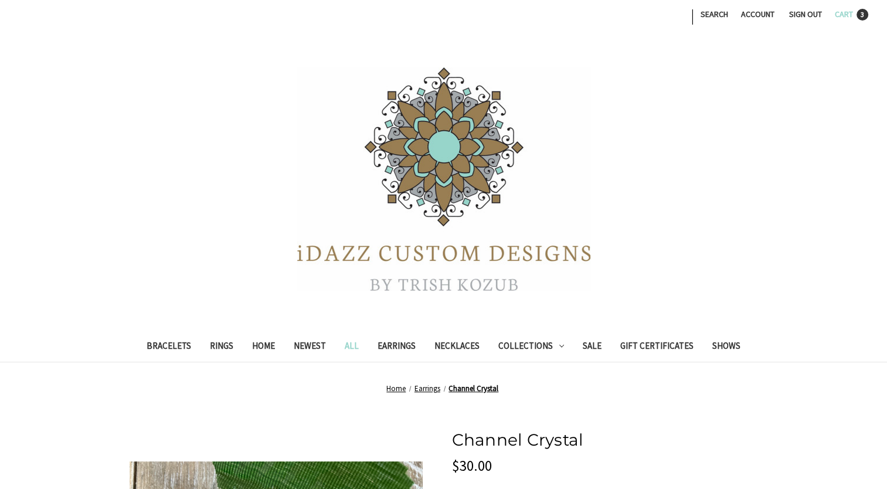
click at [836, 13] on span "Cart" at bounding box center [844, 14] width 18 height 11
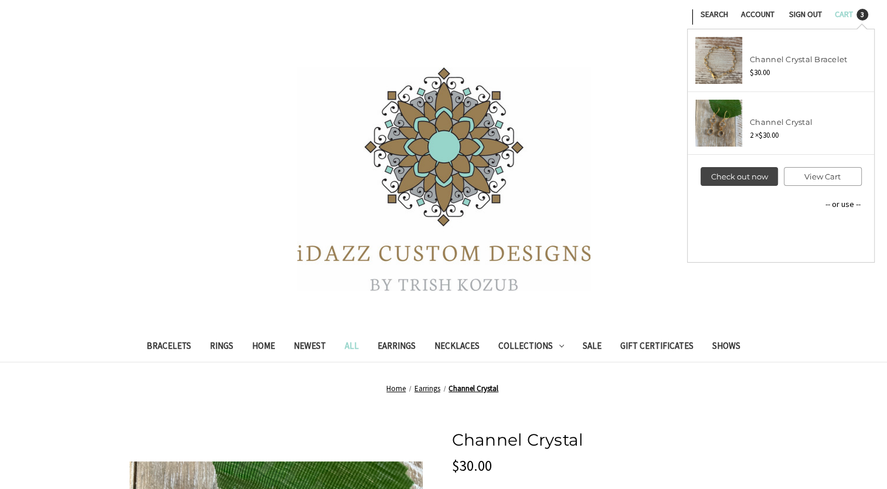
click at [822, 177] on link "View Cart" at bounding box center [822, 176] width 77 height 19
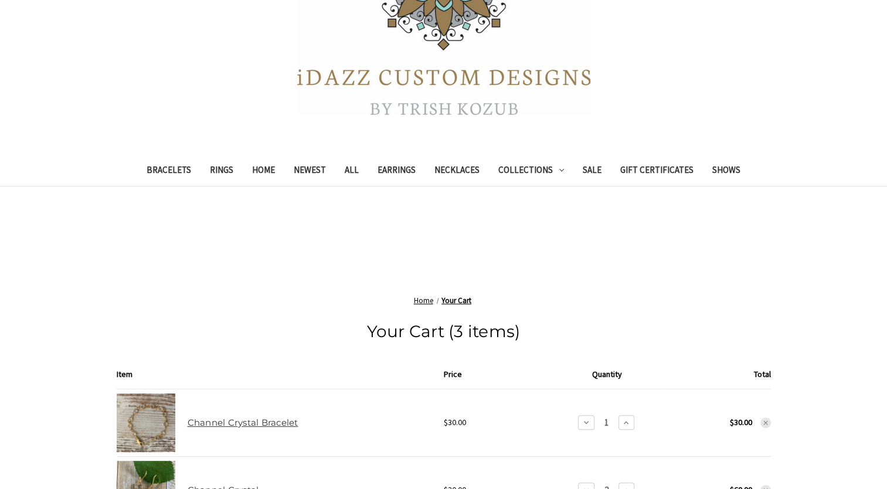
scroll to position [411, 0]
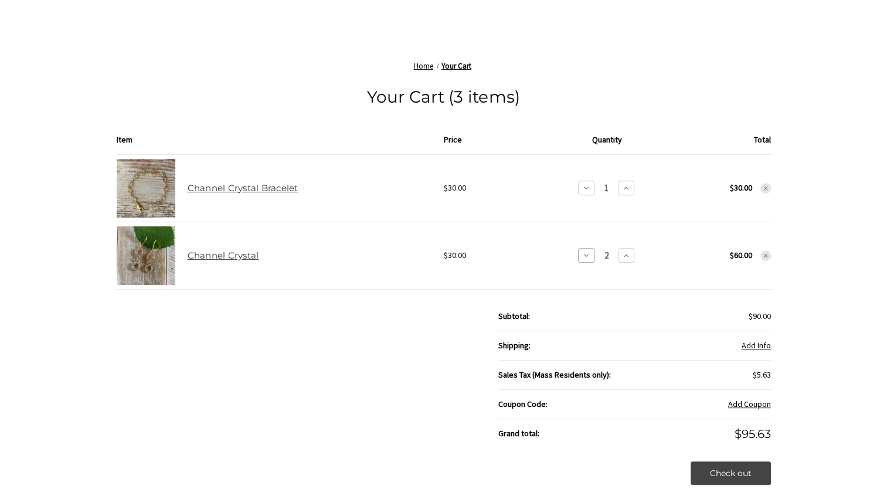
click at [584, 256] on icon at bounding box center [586, 255] width 9 height 9
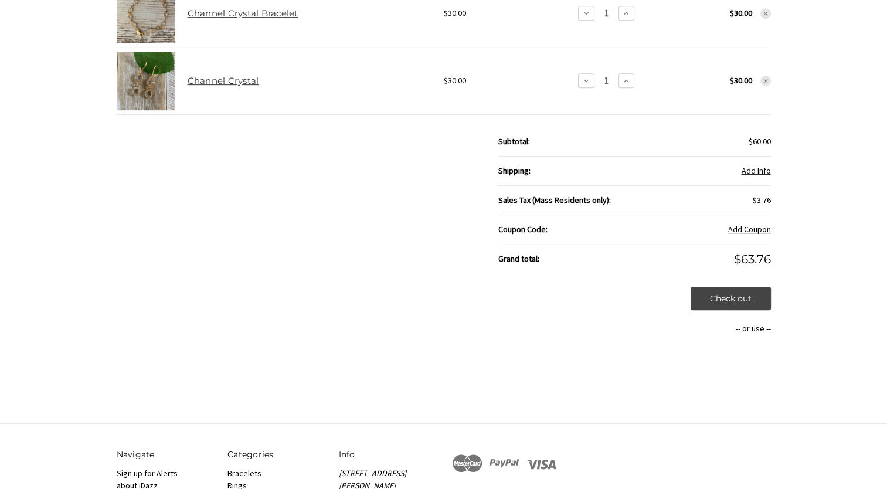
scroll to position [586, 0]
click at [761, 169] on button "Add Info" at bounding box center [756, 170] width 29 height 12
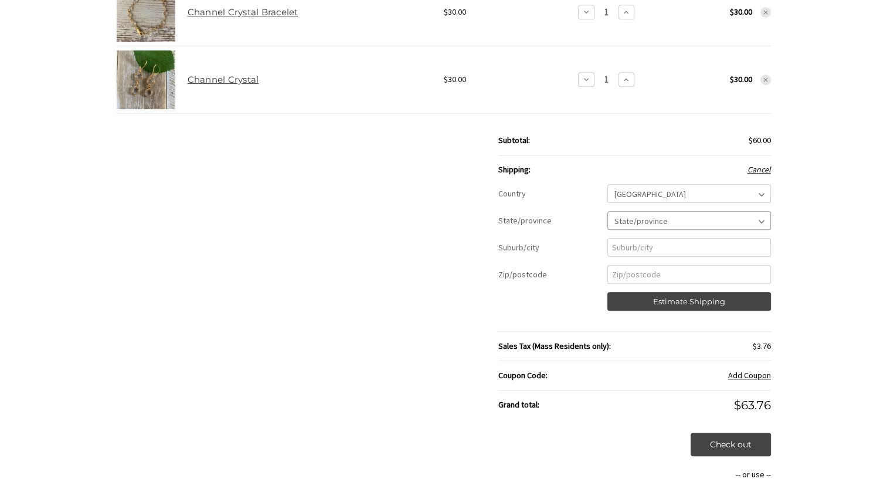
click at [758, 219] on select "State/province [US_STATE] [US_STATE] [US_STATE] [US_STATE] [US_STATE] Armed For…" at bounding box center [690, 220] width 164 height 19
select select "32"
click at [608, 211] on select "State/province [US_STATE] [US_STATE] [US_STATE] [US_STATE] [US_STATE] Armed For…" at bounding box center [690, 220] width 164 height 19
click at [671, 250] on input "Suburb/city" at bounding box center [690, 247] width 164 height 19
type input "[GEOGRAPHIC_DATA]"
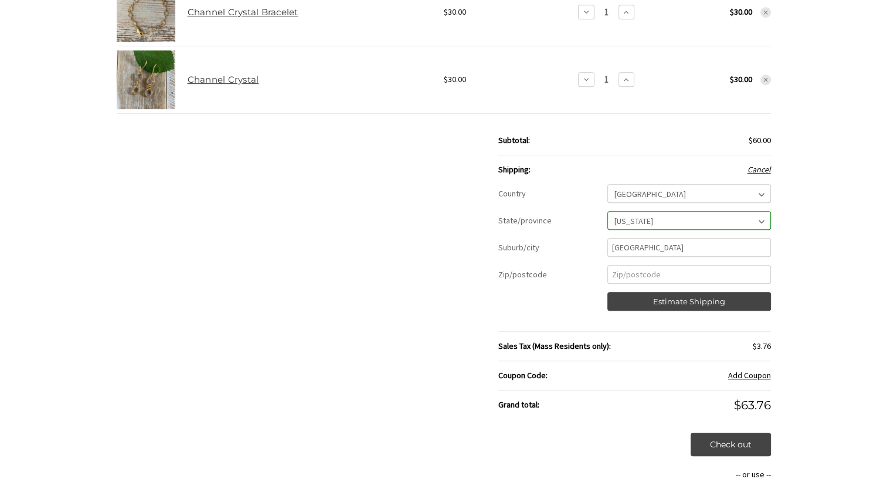
type input "01752"
click at [673, 301] on button "Estimate Shipping" at bounding box center [690, 301] width 164 height 19
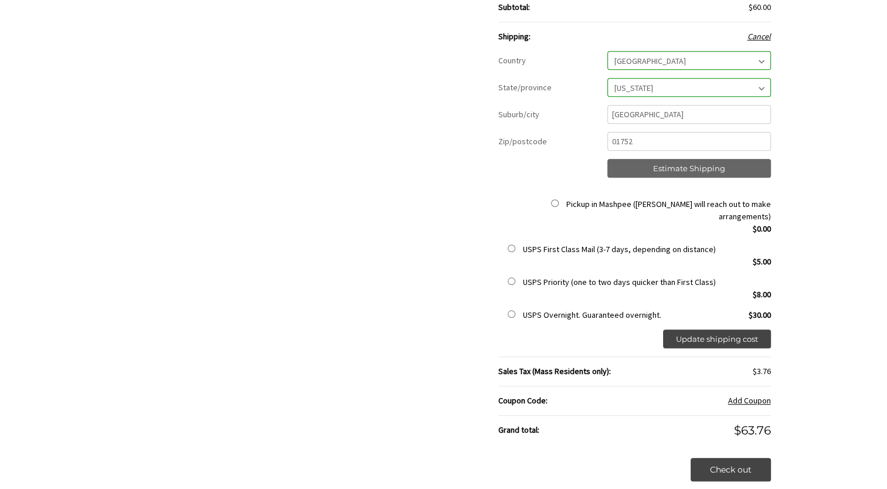
scroll to position [762, 0]
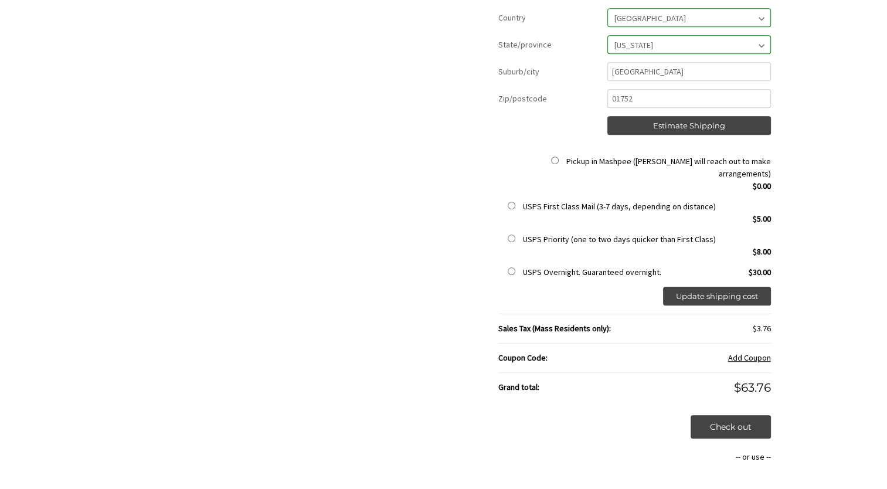
click at [508, 202] on input "USPS First Class Mail (3-7 days, depending on distance)" at bounding box center [512, 206] width 8 height 8
radio input "true"
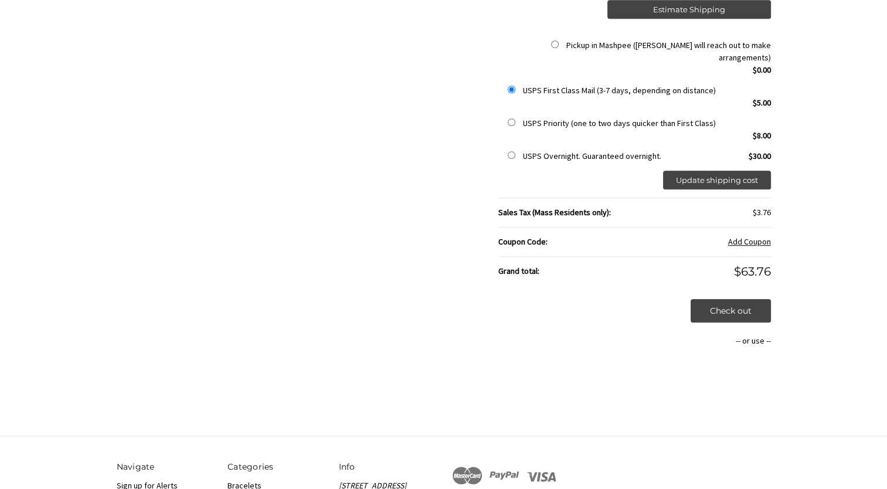
scroll to position [880, 0]
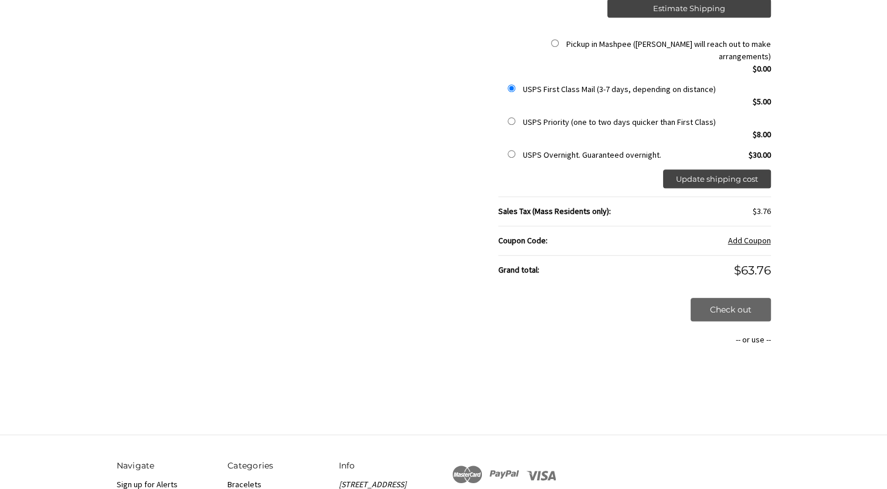
click at [752, 298] on link "Check out" at bounding box center [731, 309] width 80 height 23
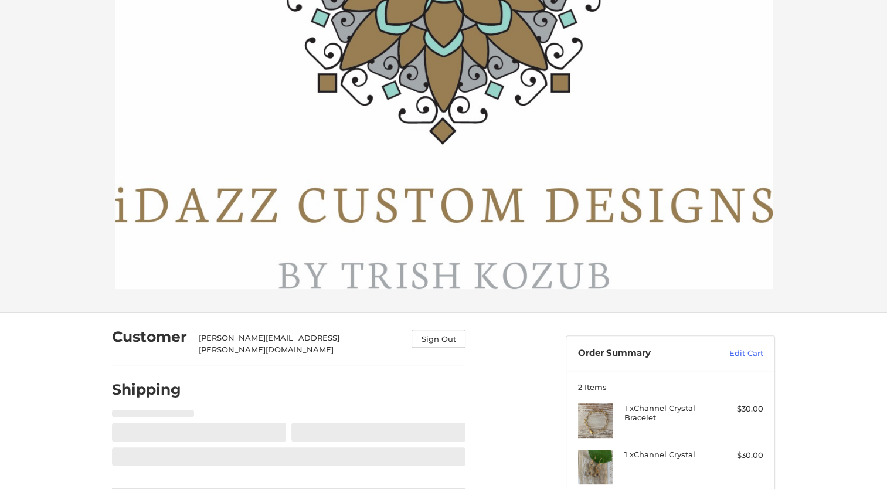
select select "US"
select select "MA"
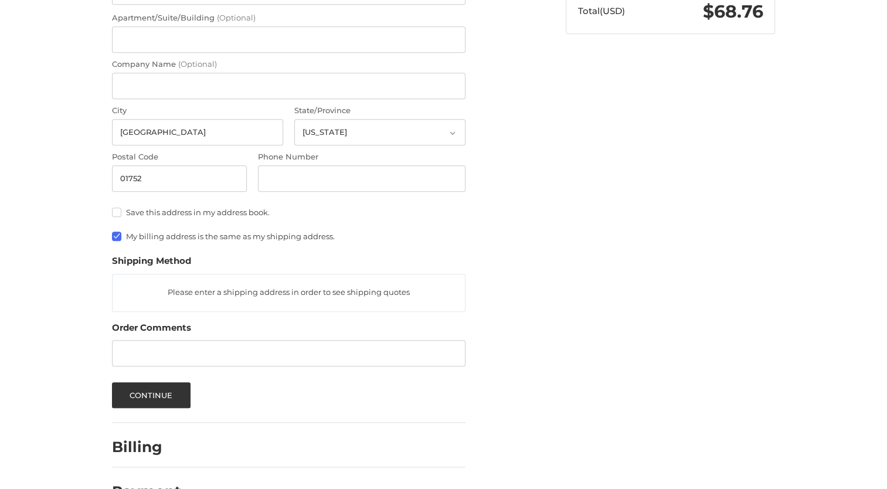
scroll to position [854, 0]
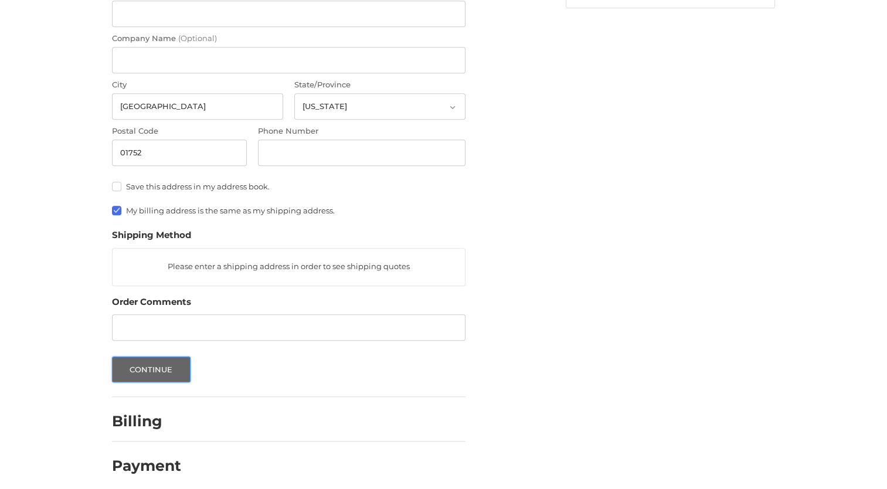
click at [147, 357] on button "Continue" at bounding box center [151, 370] width 79 height 26
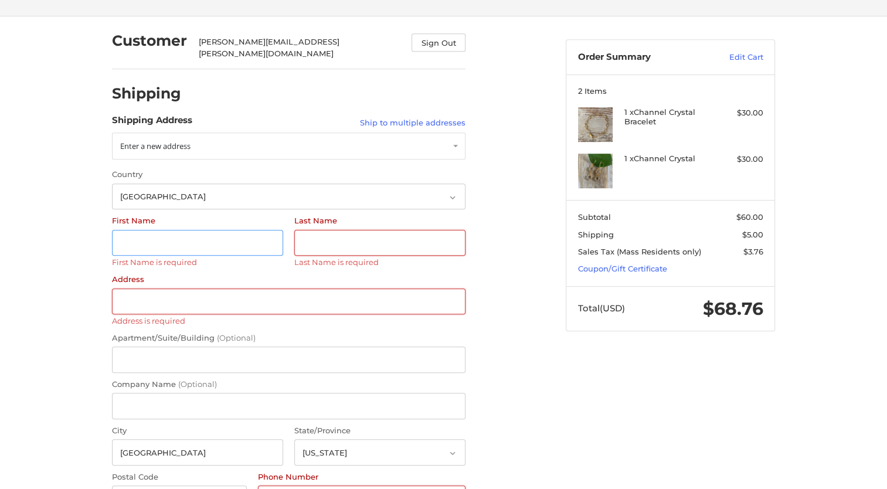
scroll to position [519, 0]
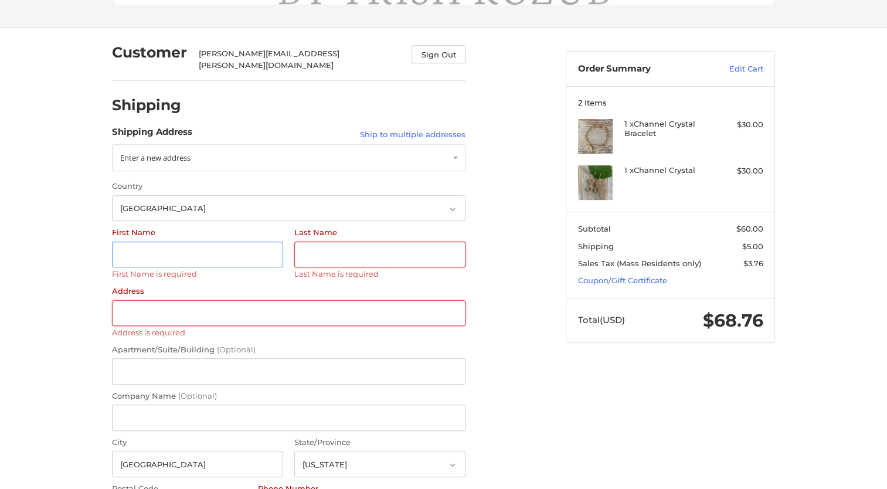
click at [157, 242] on input "First Name" at bounding box center [197, 255] width 171 height 26
type input "Terri"
type input "Lacouture"
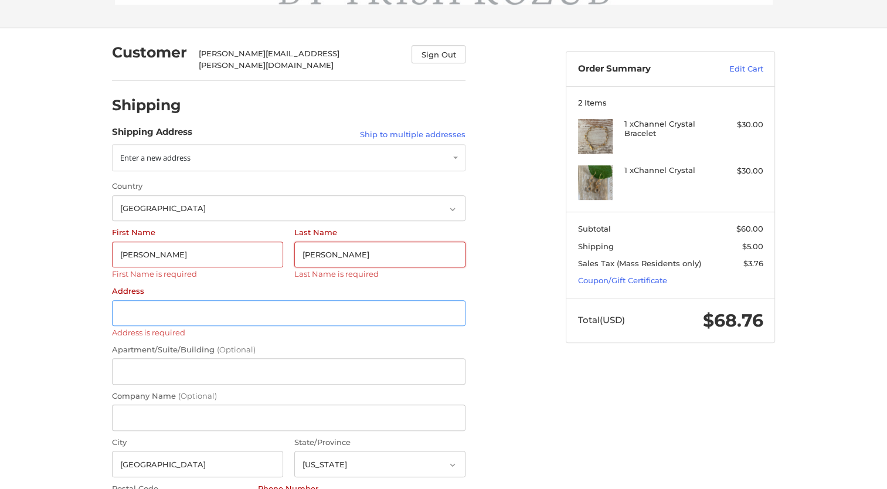
type input "131 Ferrecchia Dr."
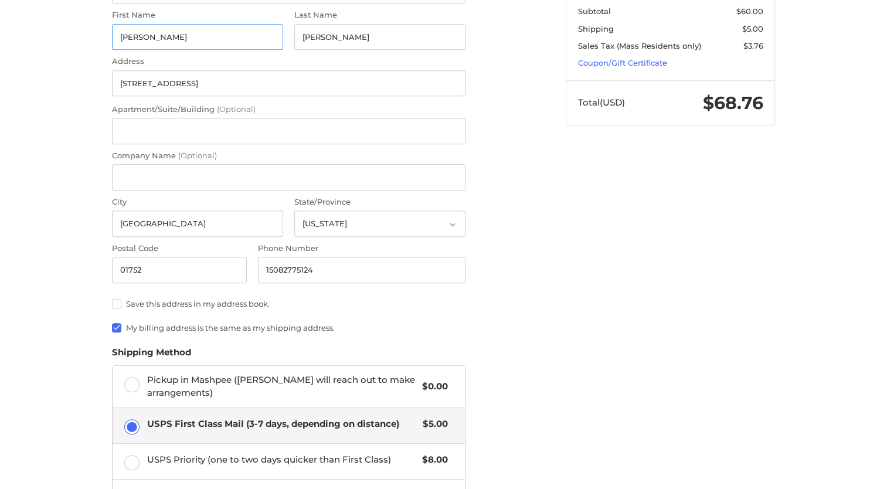
scroll to position [754, 0]
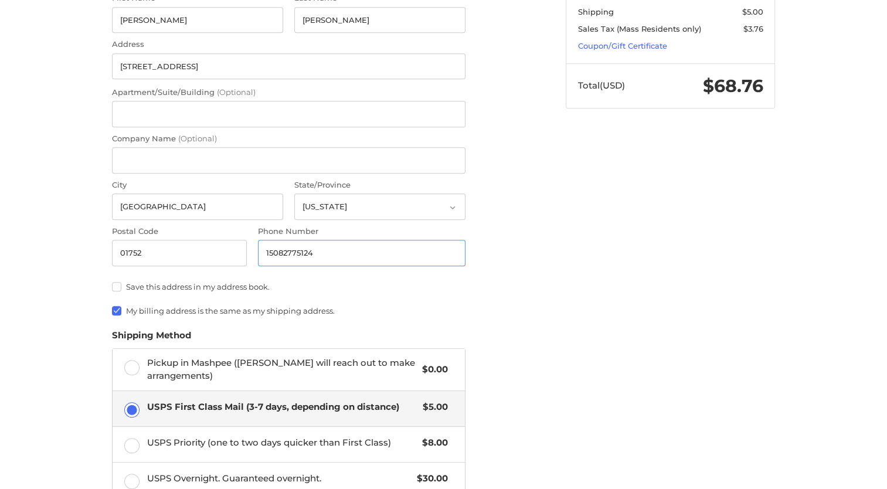
click at [268, 243] on input "15082775124" at bounding box center [362, 253] width 208 height 26
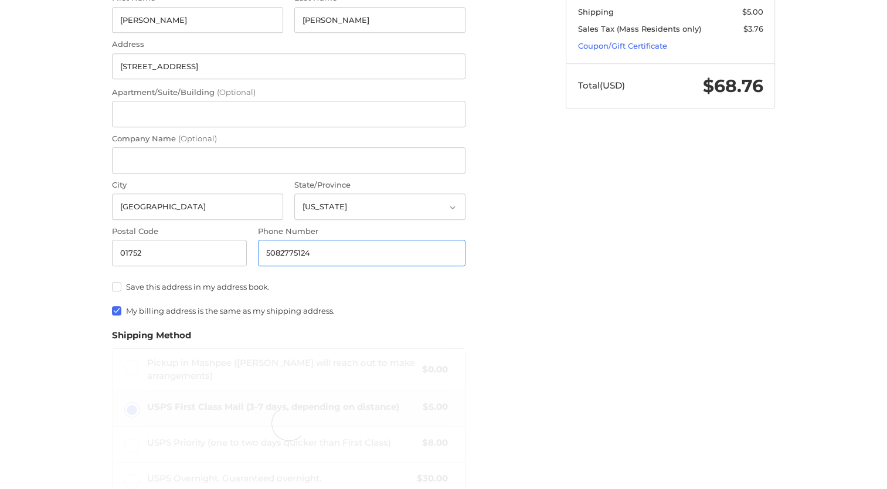
click at [308, 244] on input "5082775124" at bounding box center [362, 253] width 208 height 26
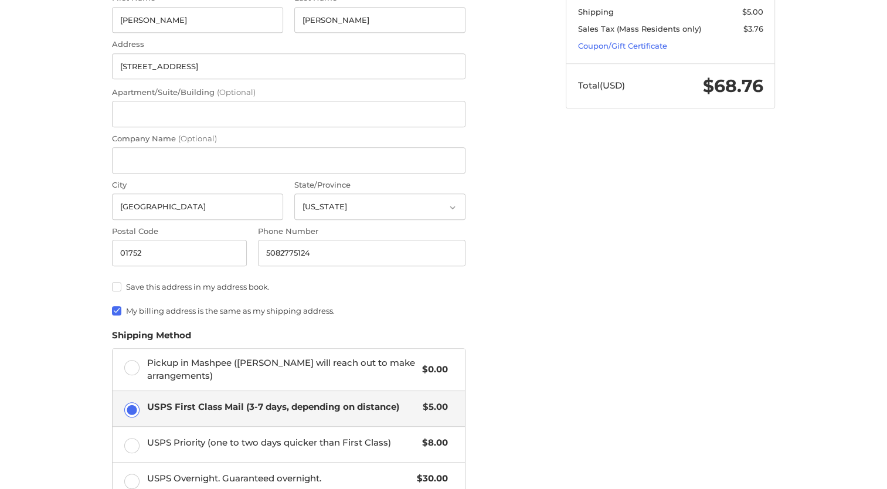
click at [581, 331] on div "Customer terri.lacouture@verizon.net Sign Out Shipping Shipping Address Ship to…" at bounding box center [444, 252] width 704 height 916
click at [279, 246] on input "5082775124" at bounding box center [362, 253] width 208 height 26
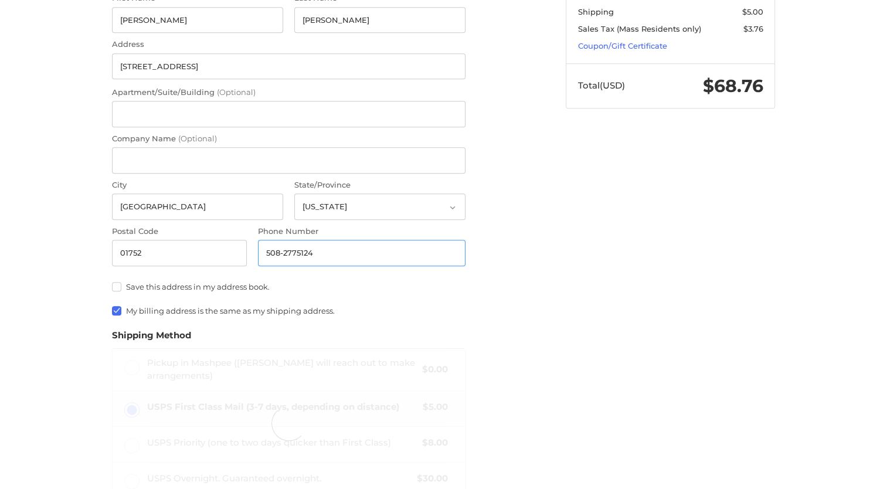
click at [296, 243] on input "508-2775124" at bounding box center [362, 253] width 208 height 26
type input "508-277-5124"
click at [392, 313] on form "Enter a new address Country Select a country Afghanistan Åland Islands Albania …" at bounding box center [289, 252] width 354 height 685
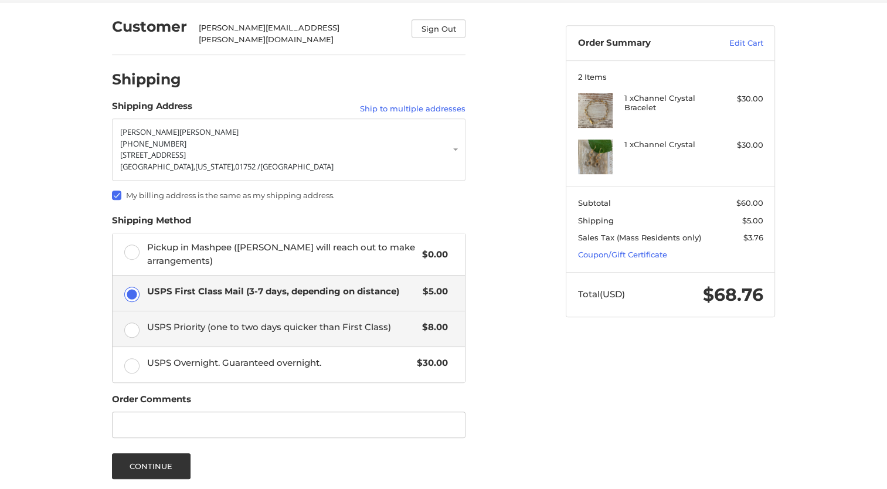
scroll to position [640, 0]
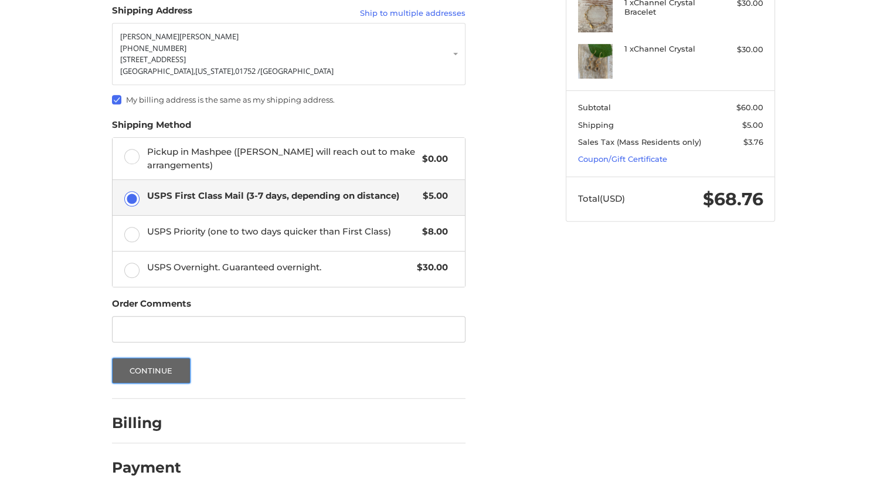
click at [161, 360] on button "Continue" at bounding box center [151, 371] width 79 height 26
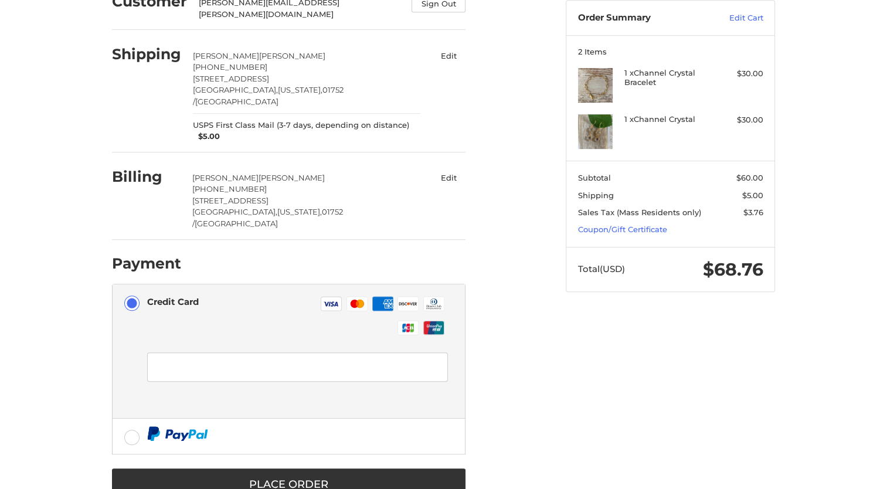
scroll to position [575, 0]
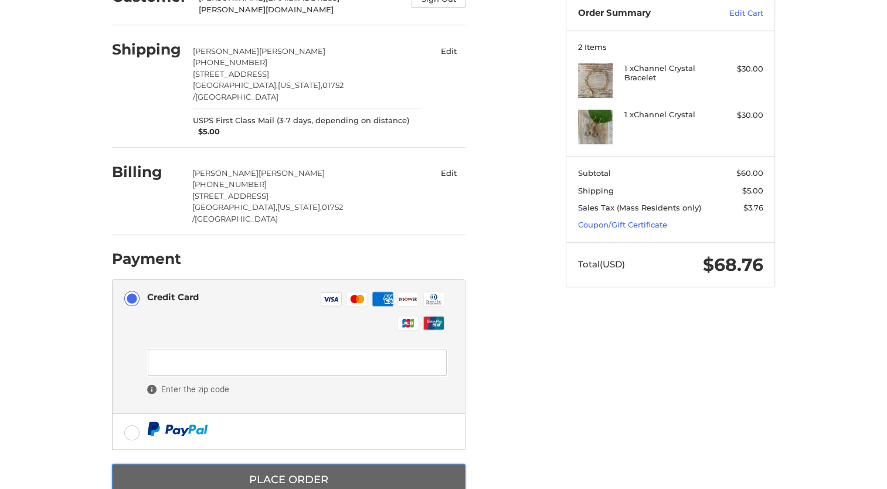
click at [321, 464] on button "Place Order" at bounding box center [289, 480] width 354 height 32
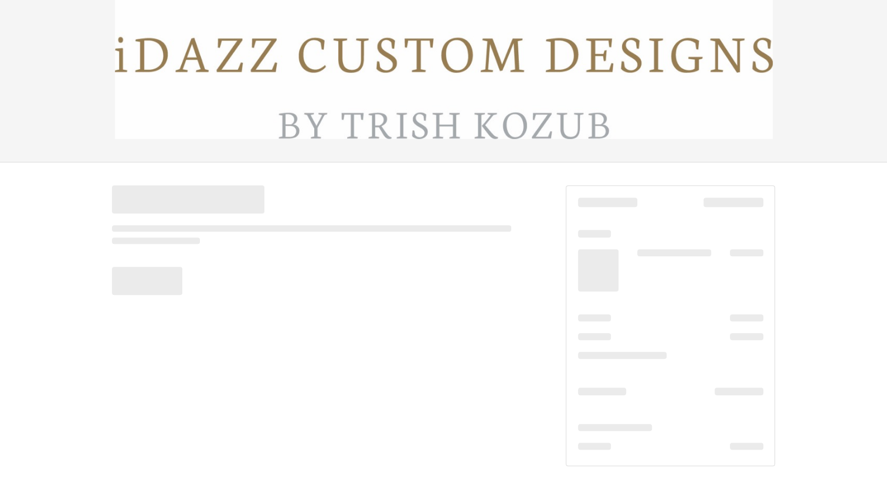
scroll to position [384, 0]
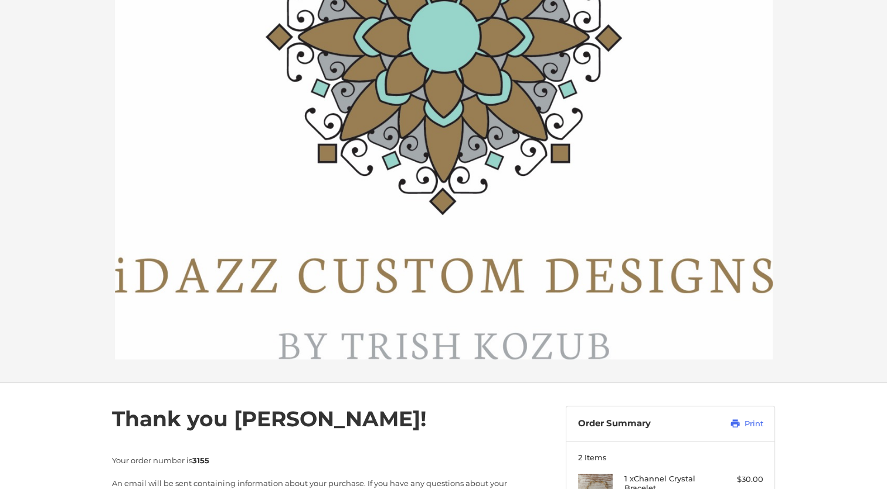
scroll to position [235, 0]
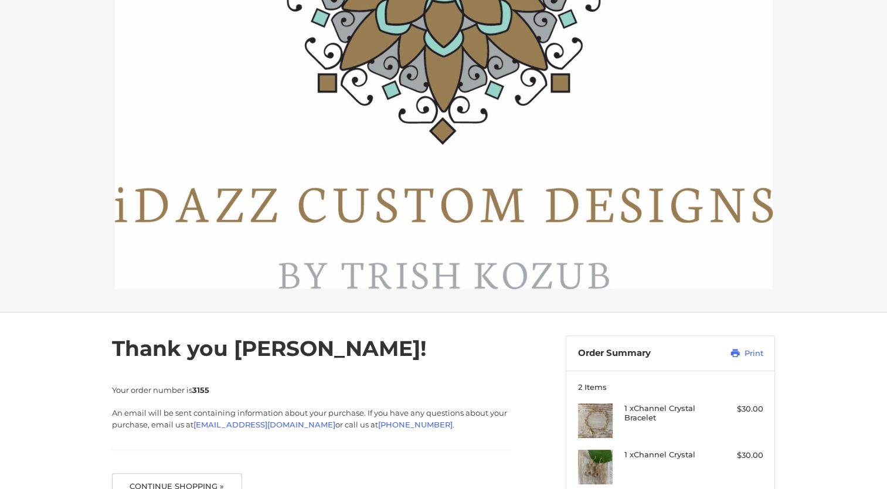
drag, startPoint x: 493, startPoint y: 257, endPoint x: 412, endPoint y: 189, distance: 105.7
click at [412, 189] on img at bounding box center [444, 38] width 658 height 501
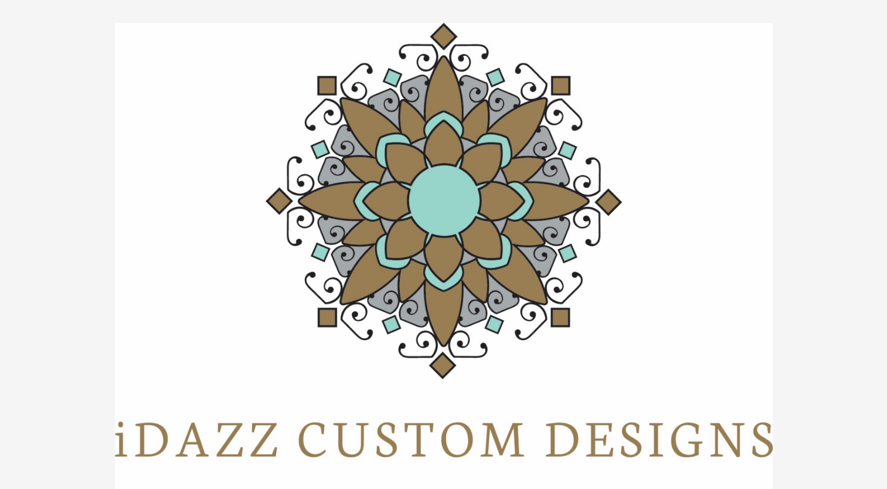
scroll to position [235, 0]
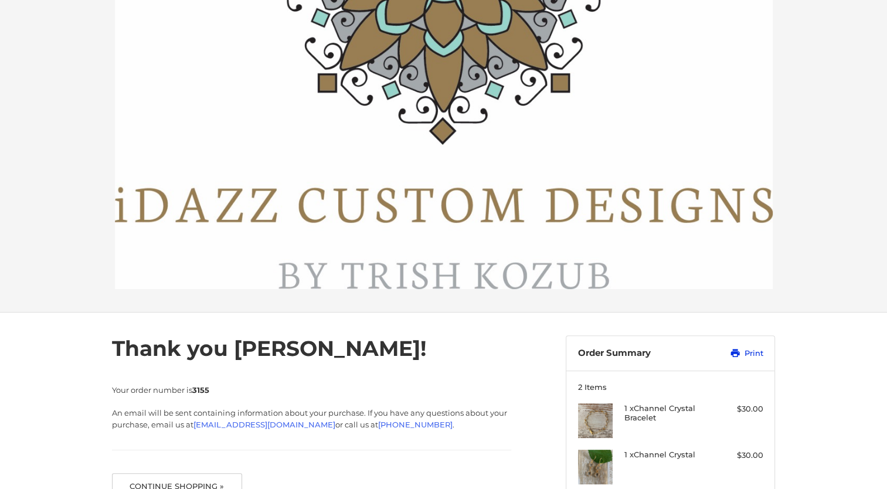
click at [751, 349] on link "Print" at bounding box center [734, 354] width 59 height 12
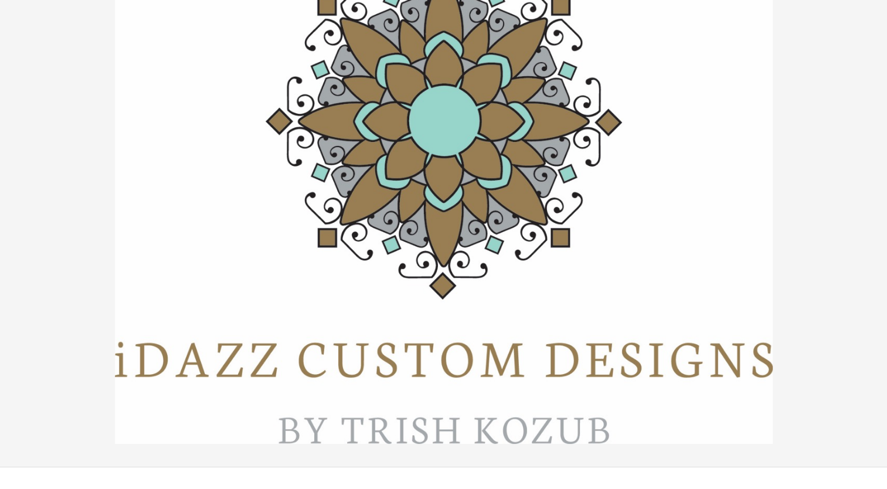
scroll to position [0, 0]
